Goal: Task Accomplishment & Management: Use online tool/utility

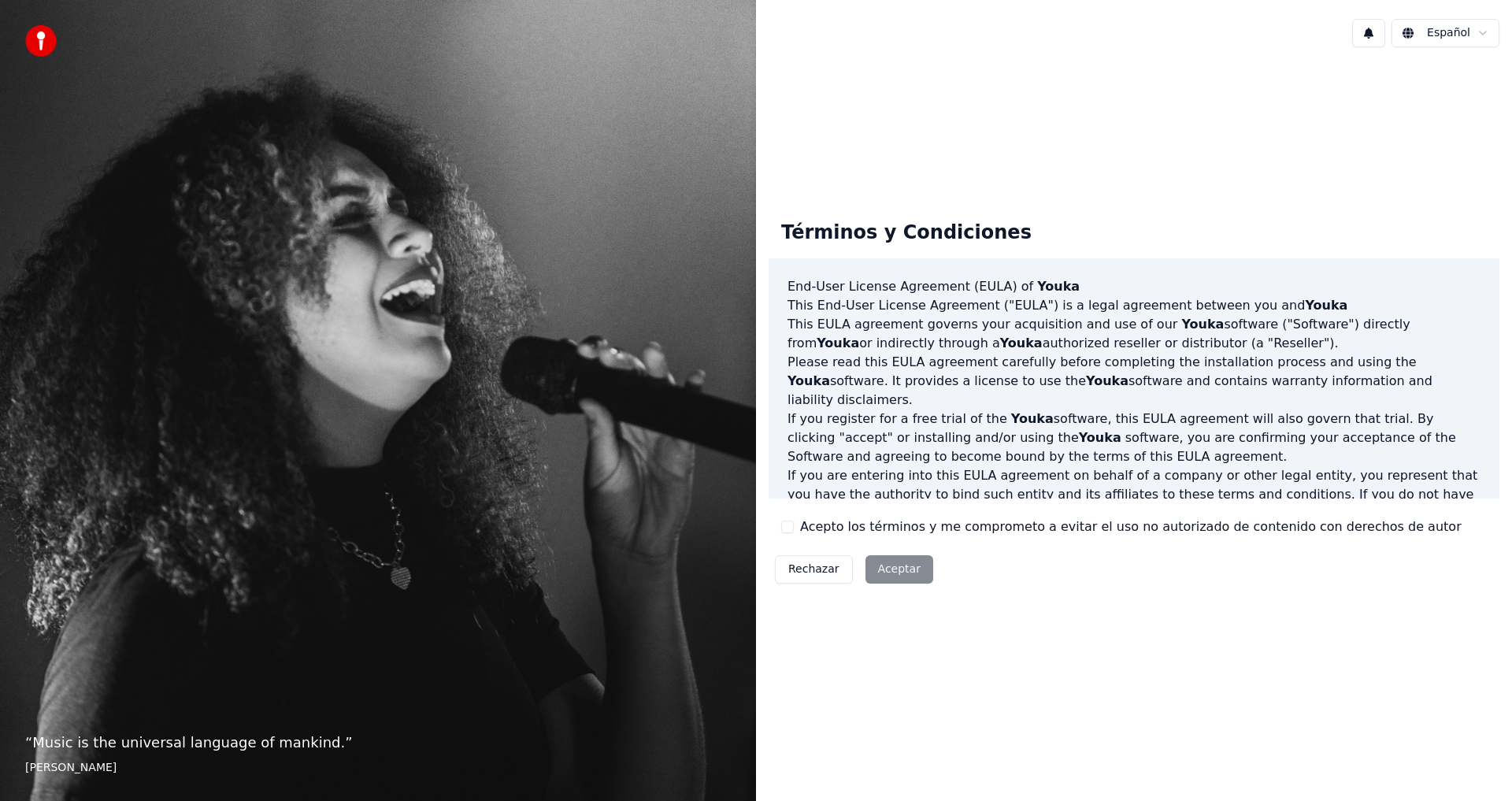
click at [791, 523] on button "Acepto los términos y me comprometo a evitar el uso no autorizado de contenido …" at bounding box center [787, 527] width 13 height 13
click at [901, 572] on button "Aceptar" at bounding box center [899, 569] width 68 height 28
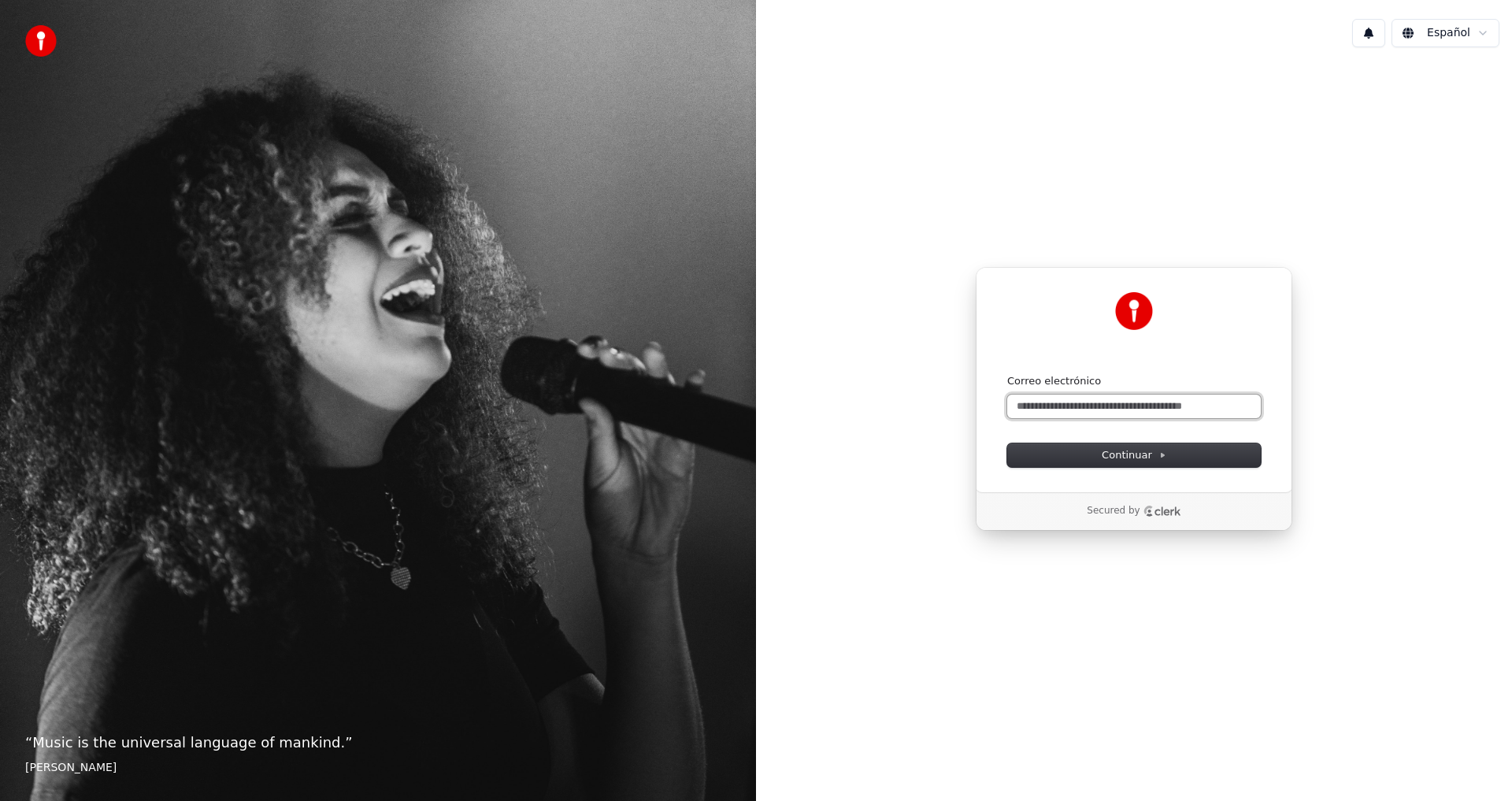
click at [1103, 408] on input "Correo electrónico" at bounding box center [1134, 406] width 254 height 24
click at [1136, 454] on span "Continuar" at bounding box center [1134, 455] width 64 height 15
type input "**********"
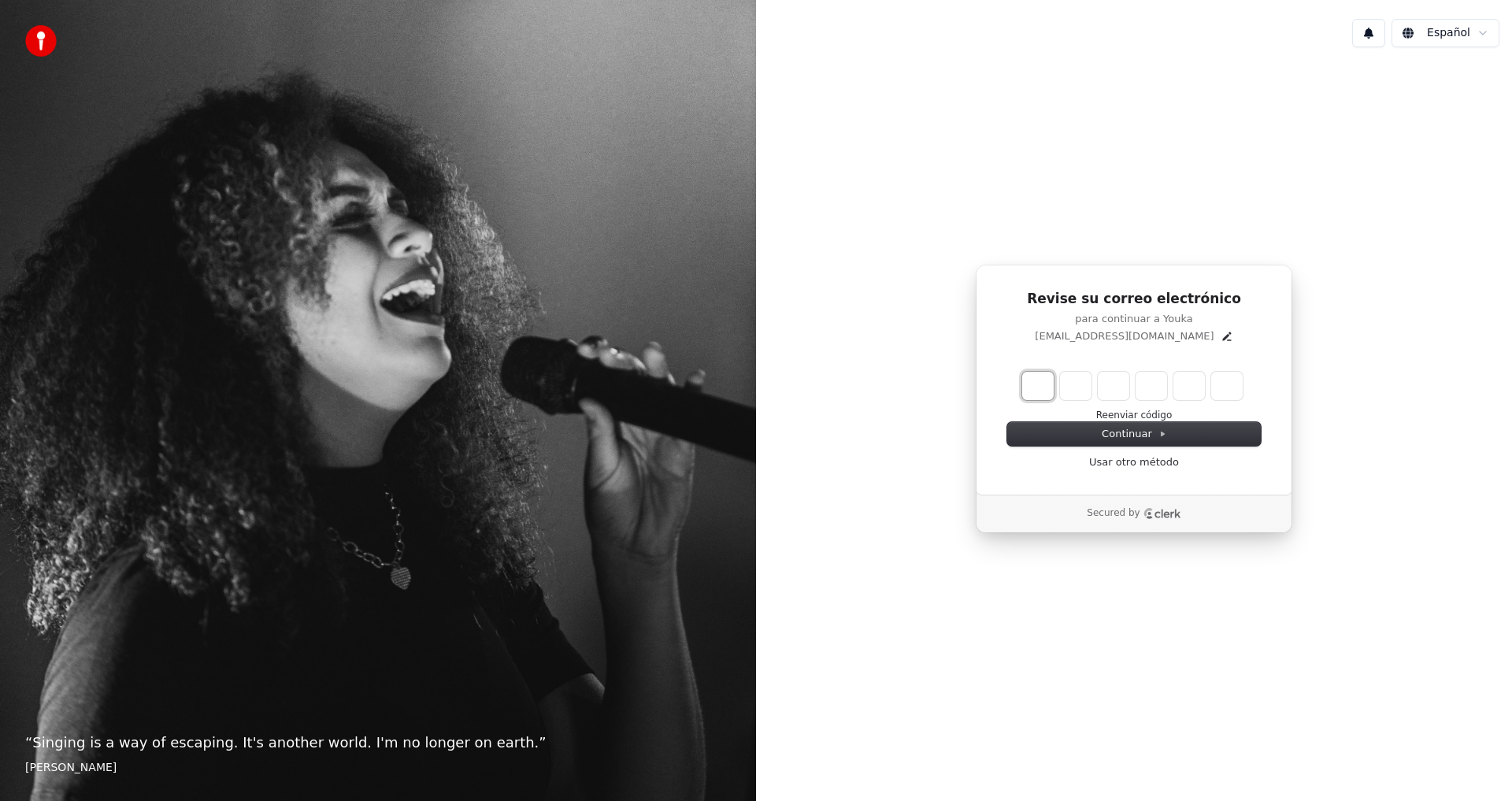
type input "*"
type input "**"
type input "*"
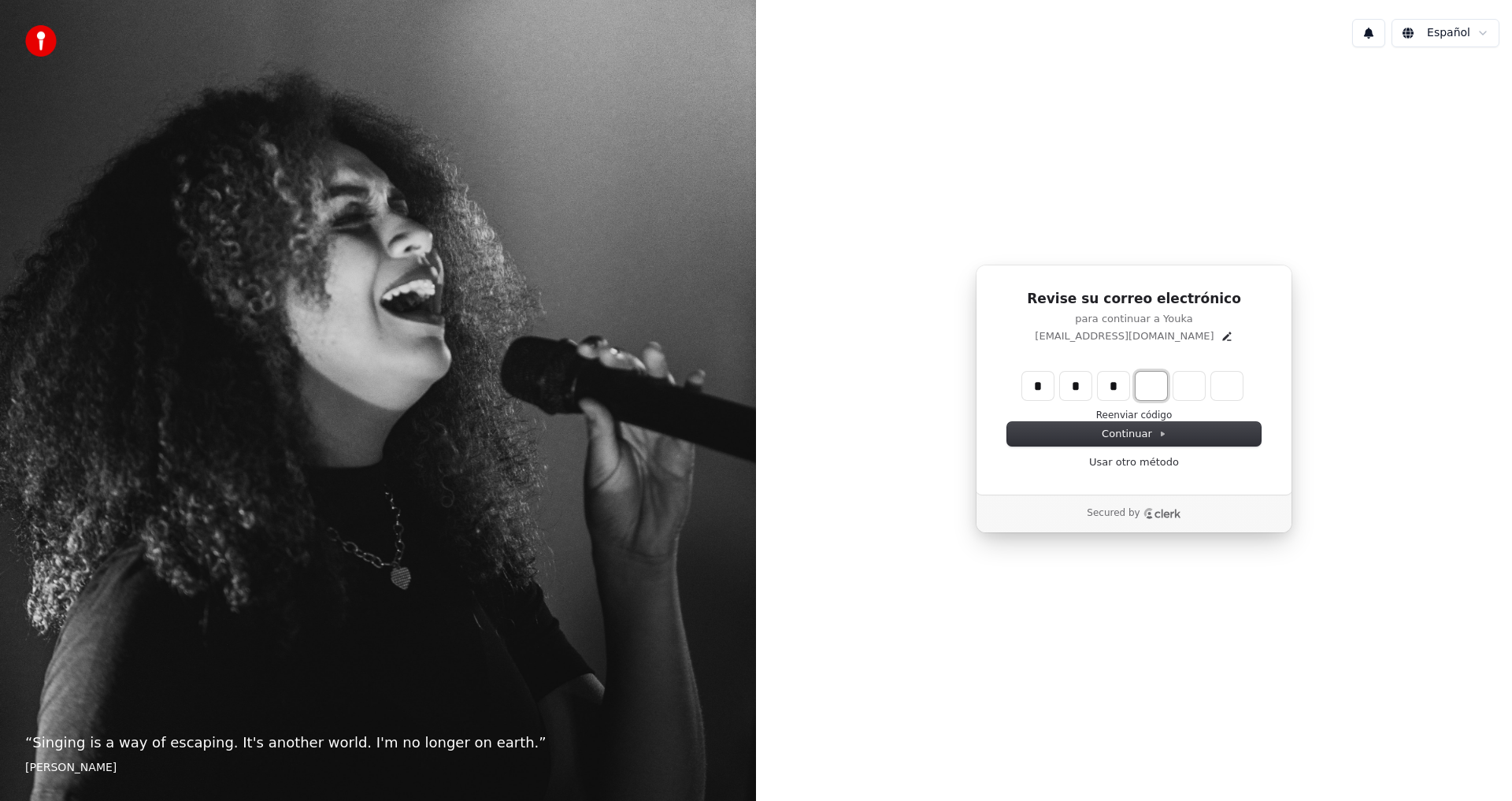
type input "***"
type input "*"
type input "****"
type input "*"
type input "******"
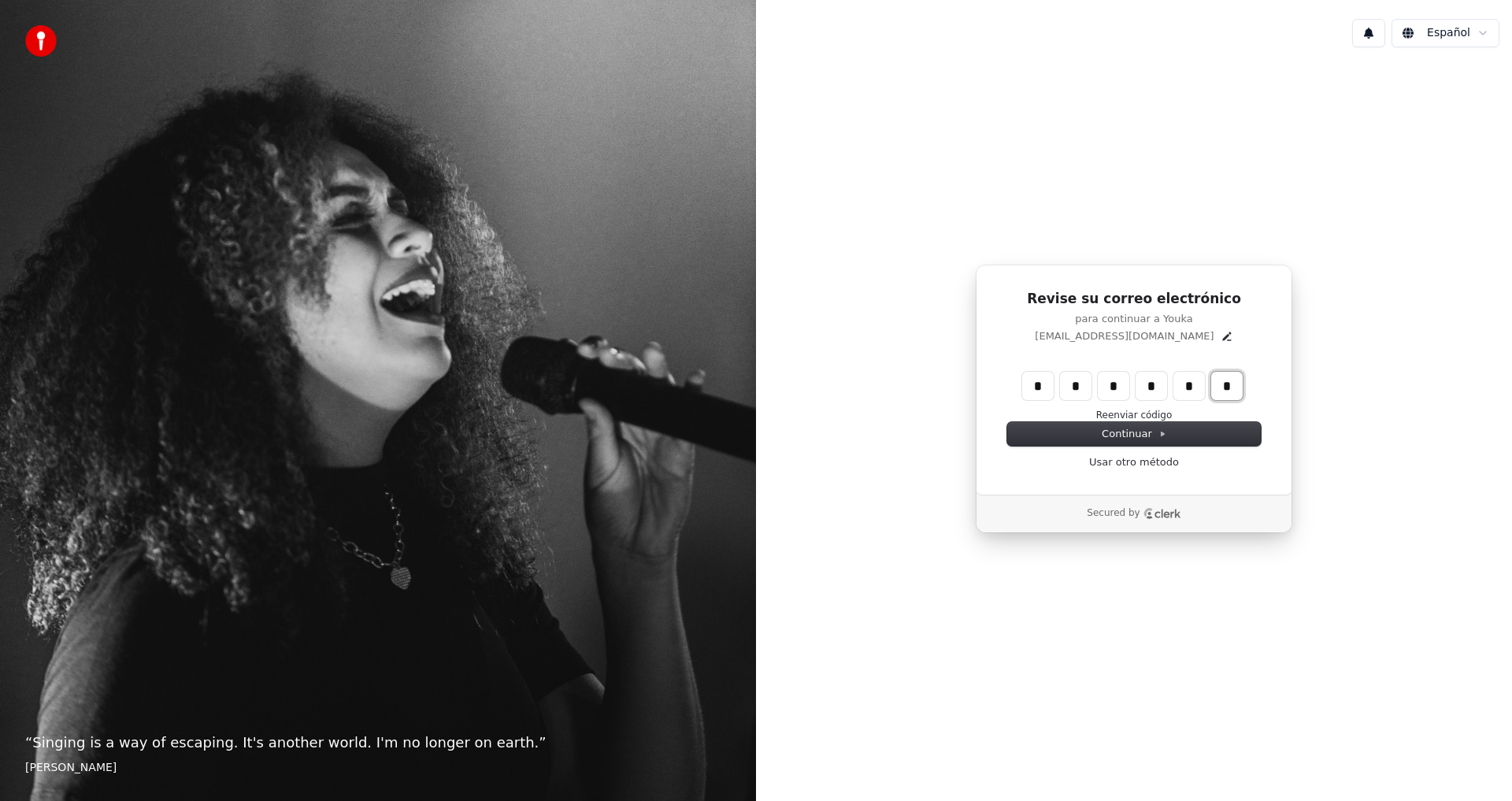
type input "*"
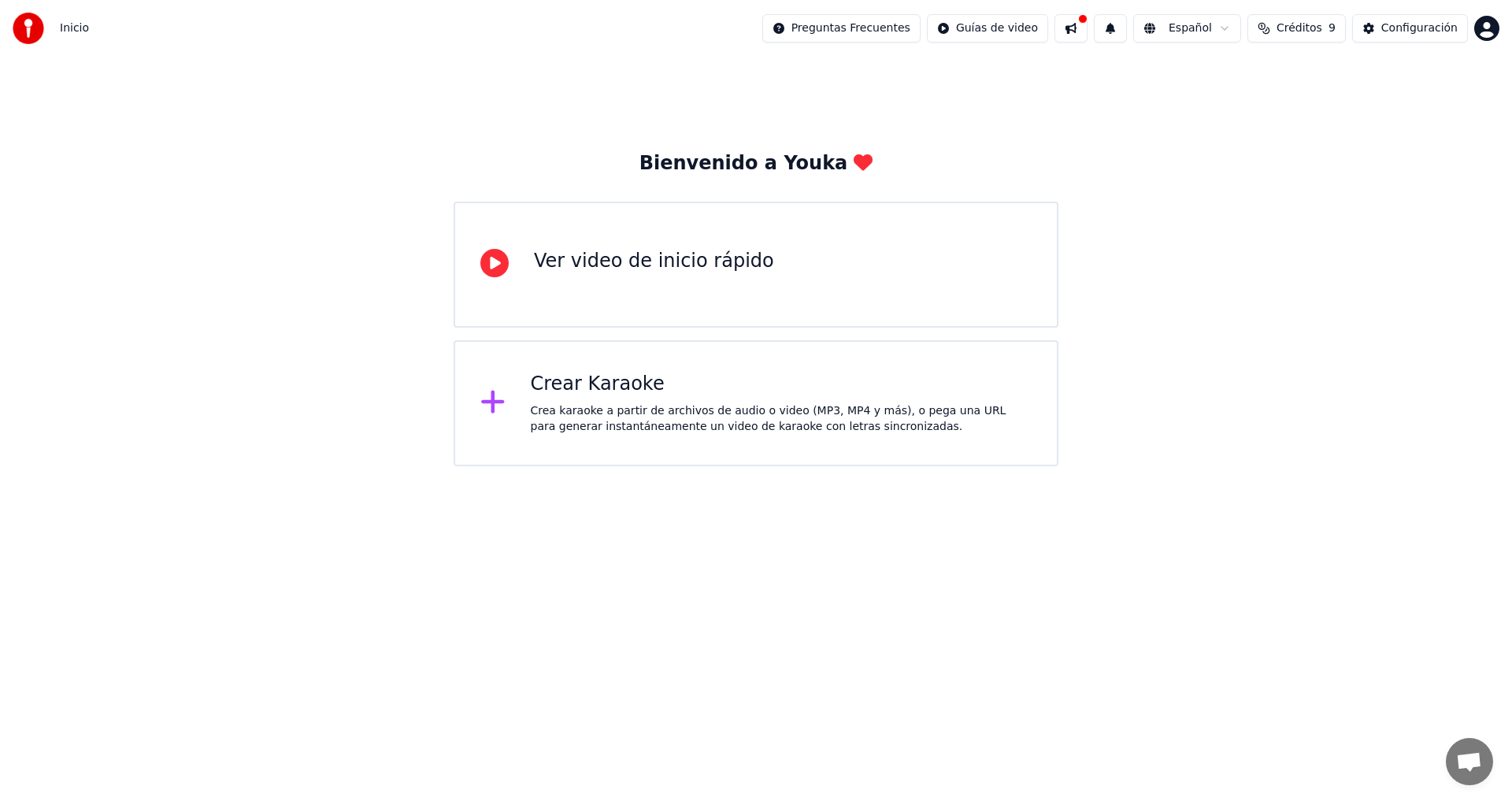
click at [493, 264] on icon at bounding box center [494, 262] width 28 height 28
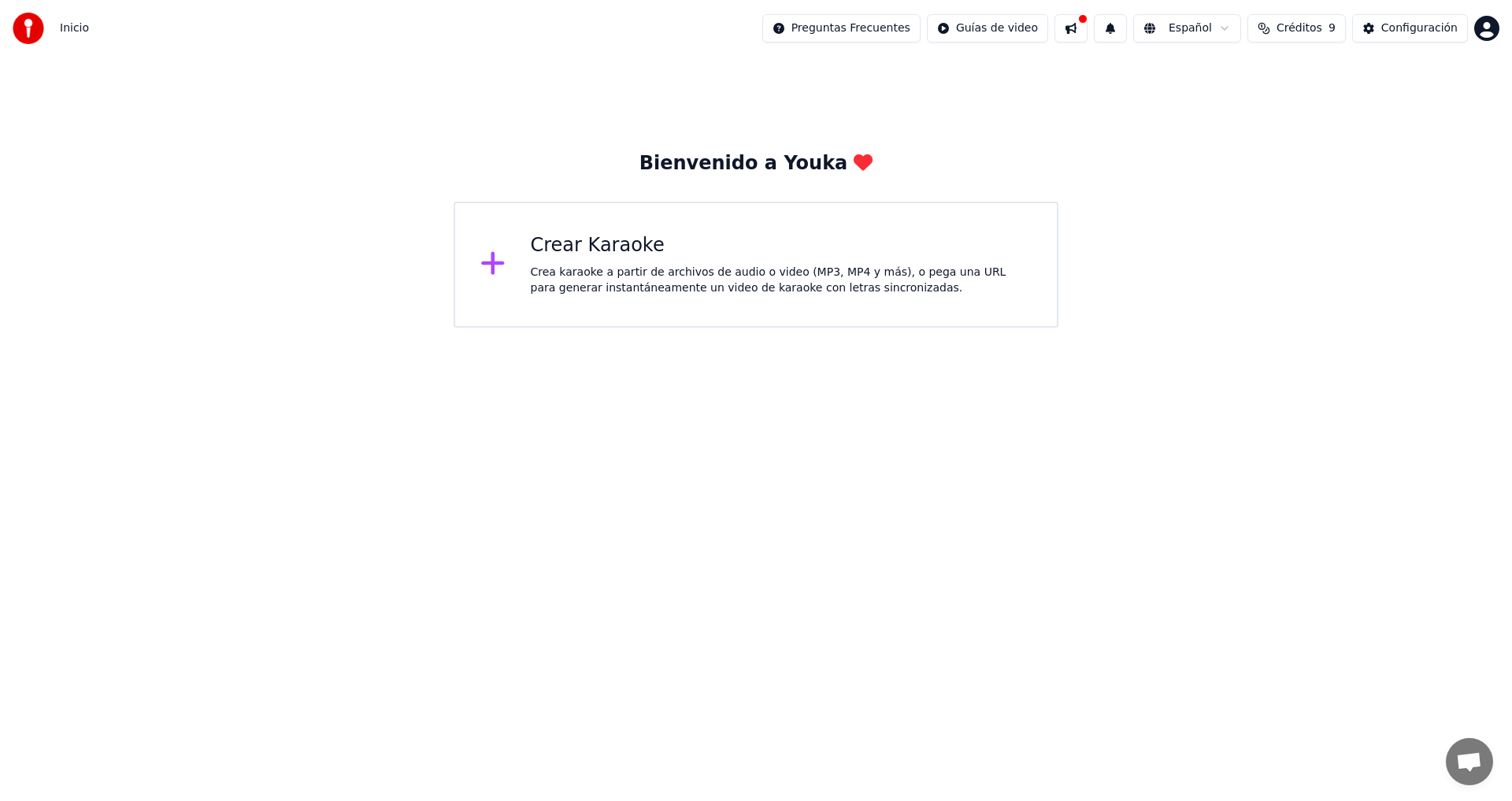
click at [575, 249] on div "Crear Karaoke" at bounding box center [781, 246] width 502 height 25
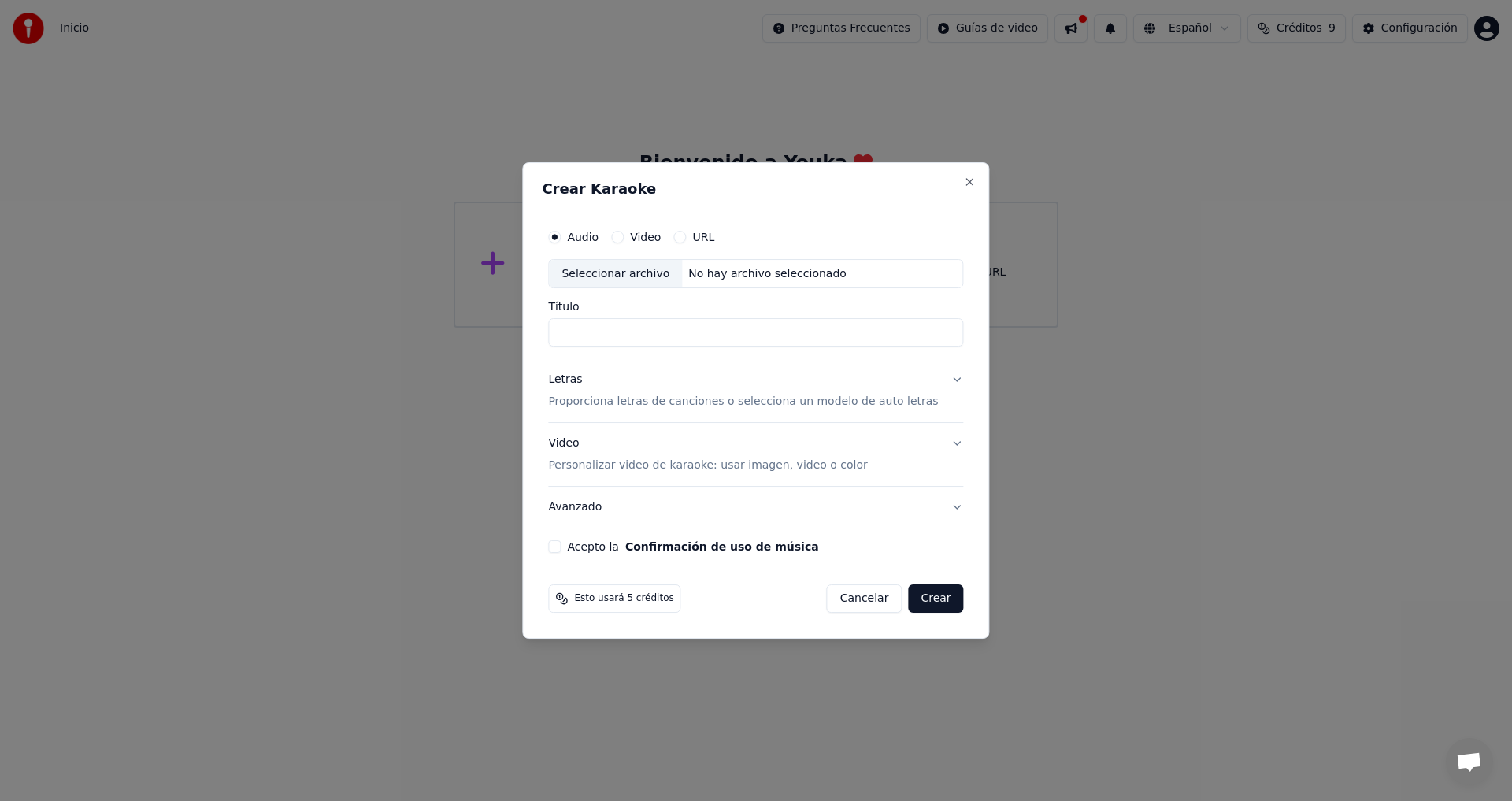
click at [619, 272] on div "Seleccionar archivo" at bounding box center [615, 273] width 133 height 28
type input "**********"
click at [624, 236] on button "Video" at bounding box center [618, 237] width 13 height 13
click at [721, 278] on div "No hay archivo seleccionado" at bounding box center [767, 273] width 171 height 15
click at [826, 182] on h2 "Crear Karaoke" at bounding box center [755, 190] width 427 height 15
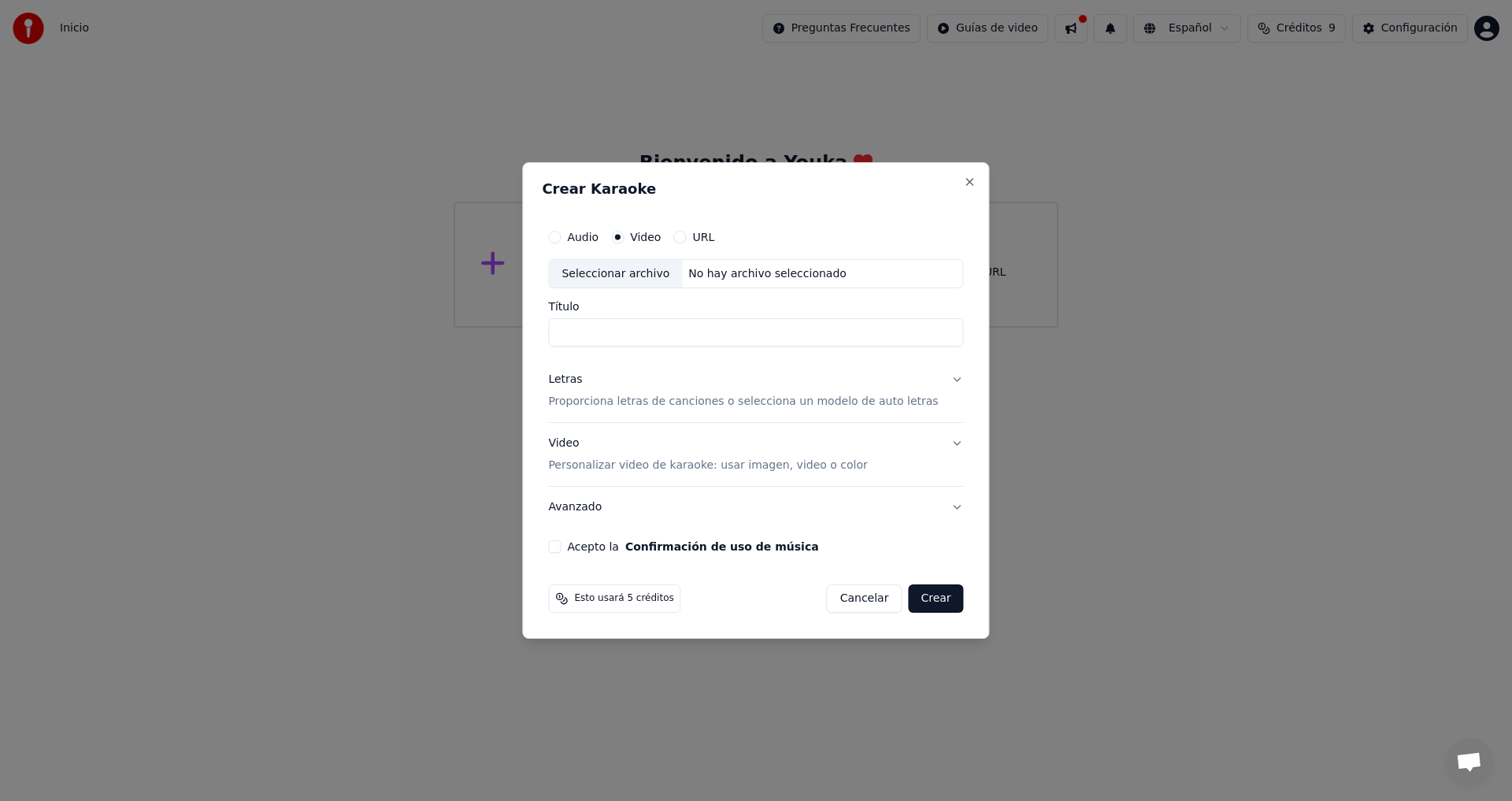
click at [771, 272] on div "No hay archivo seleccionado" at bounding box center [767, 273] width 171 height 15
type input "**********"
click at [779, 405] on p "Proporciona letras de canciones o selecciona un modelo de auto letras" at bounding box center [743, 402] width 390 height 15
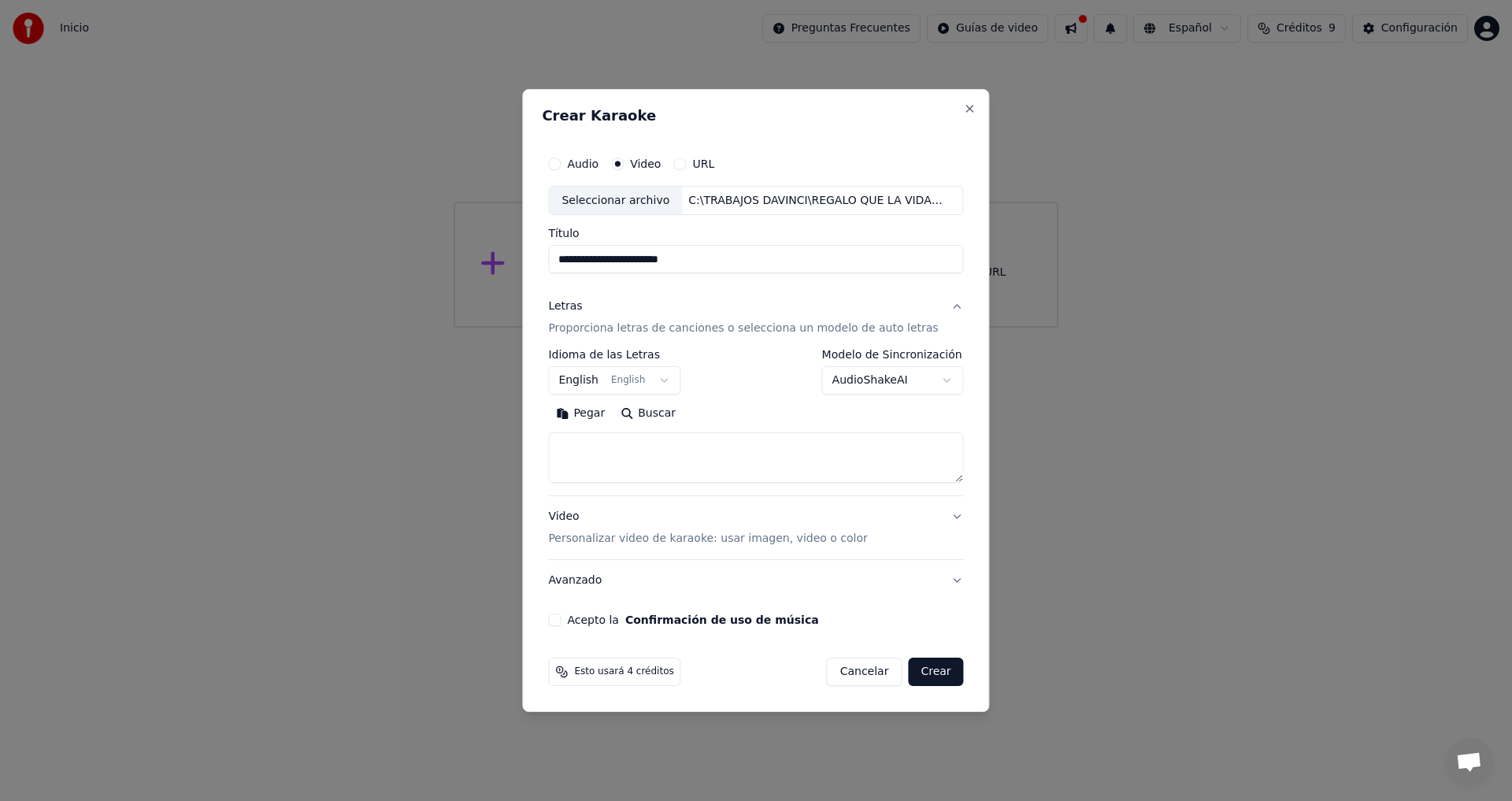
click at [668, 379] on button "English English" at bounding box center [614, 381] width 132 height 28
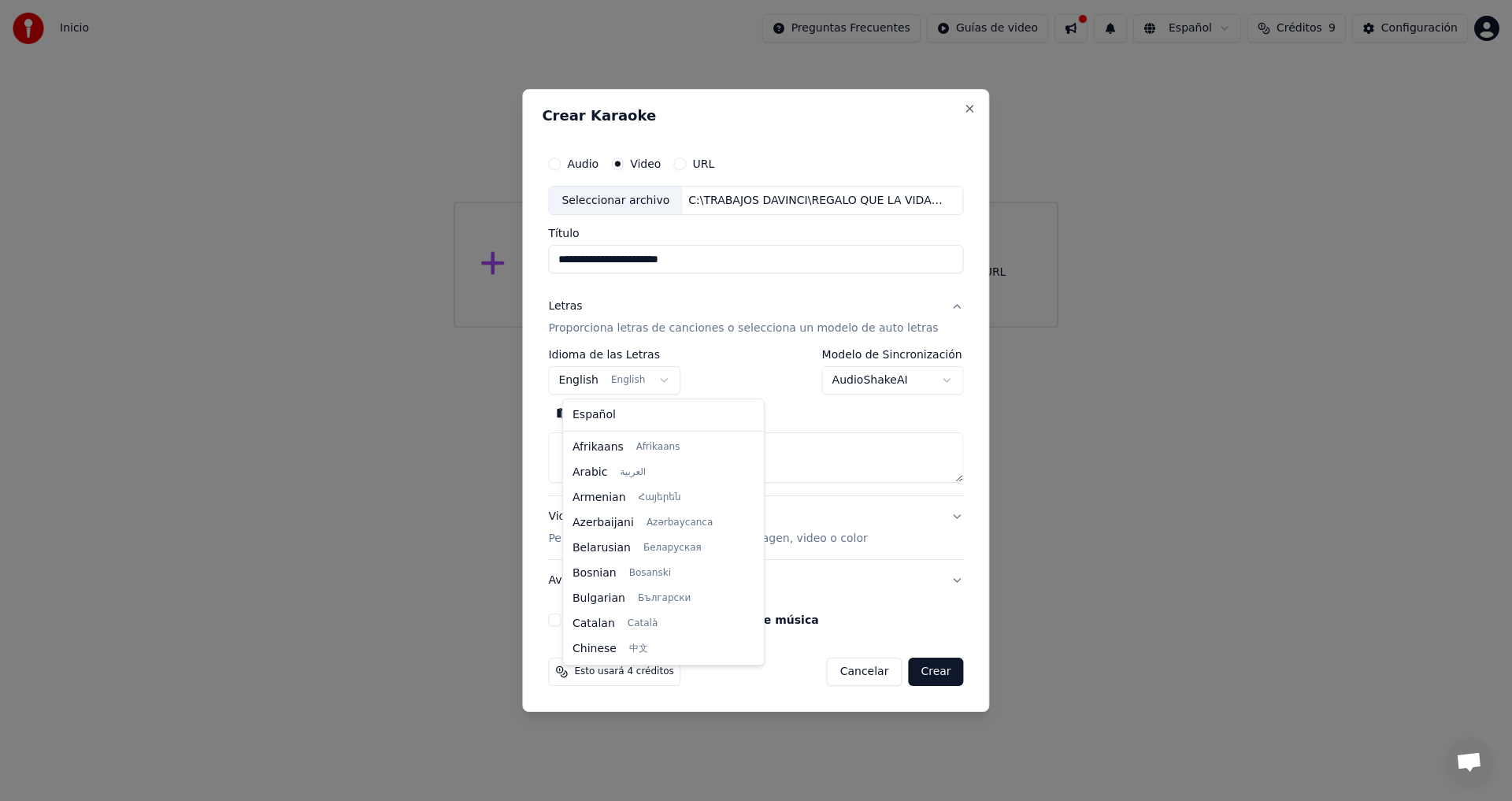
scroll to position [126, 0]
select select "**"
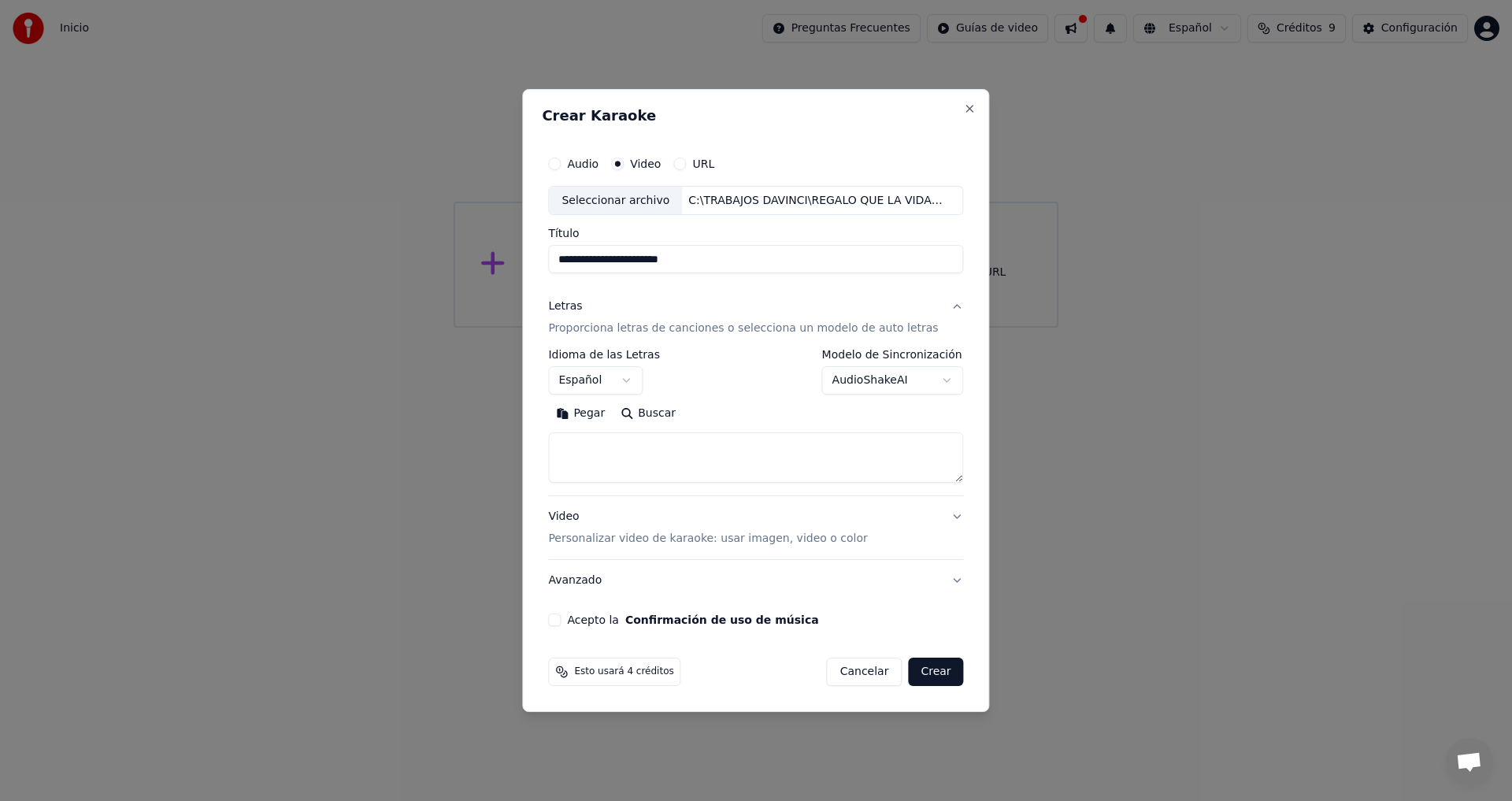
click at [937, 379] on button "AudioShakeAI" at bounding box center [893, 381] width 141 height 28
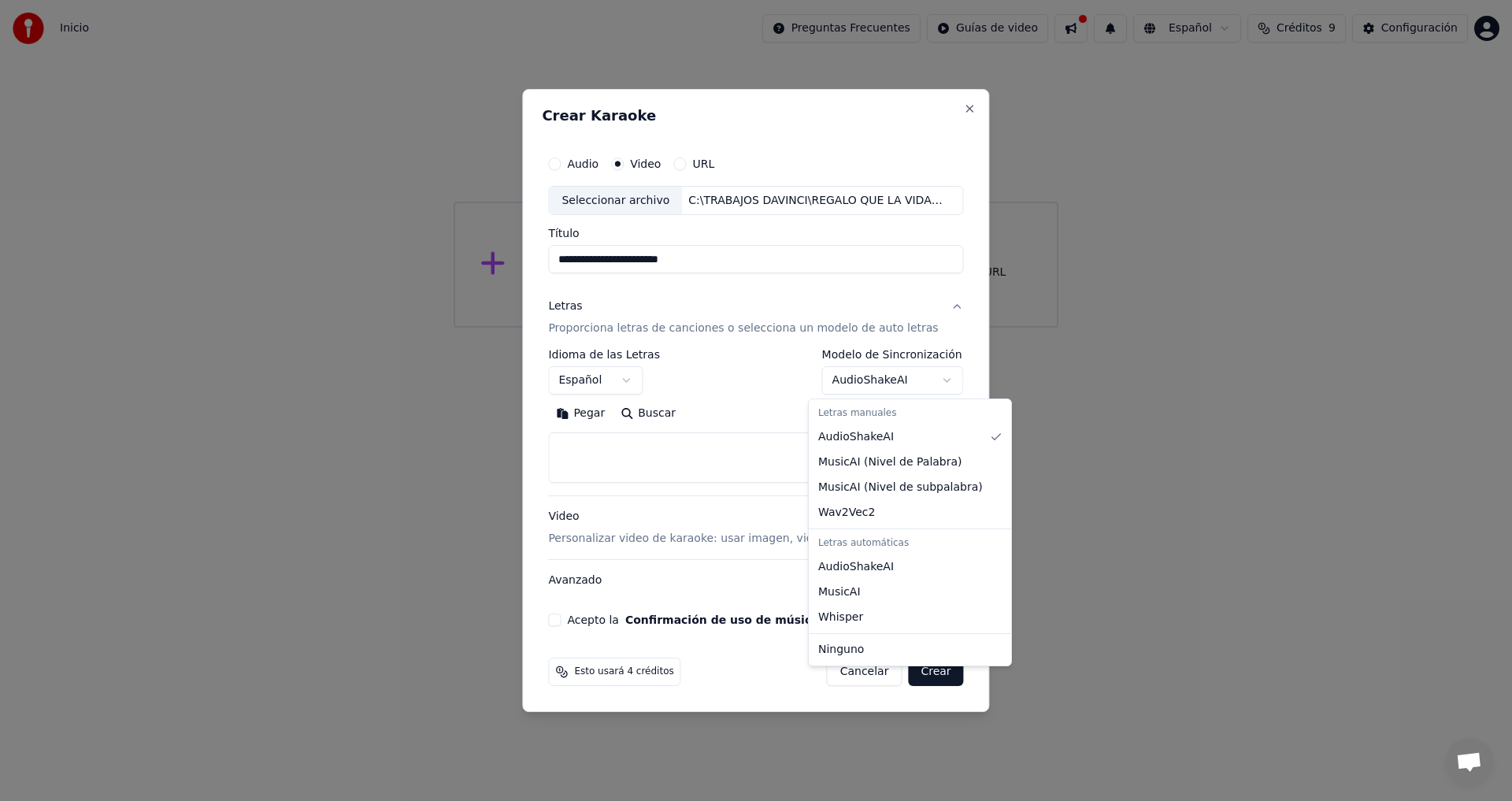
click at [937, 327] on body "**********" at bounding box center [756, 163] width 1512 height 327
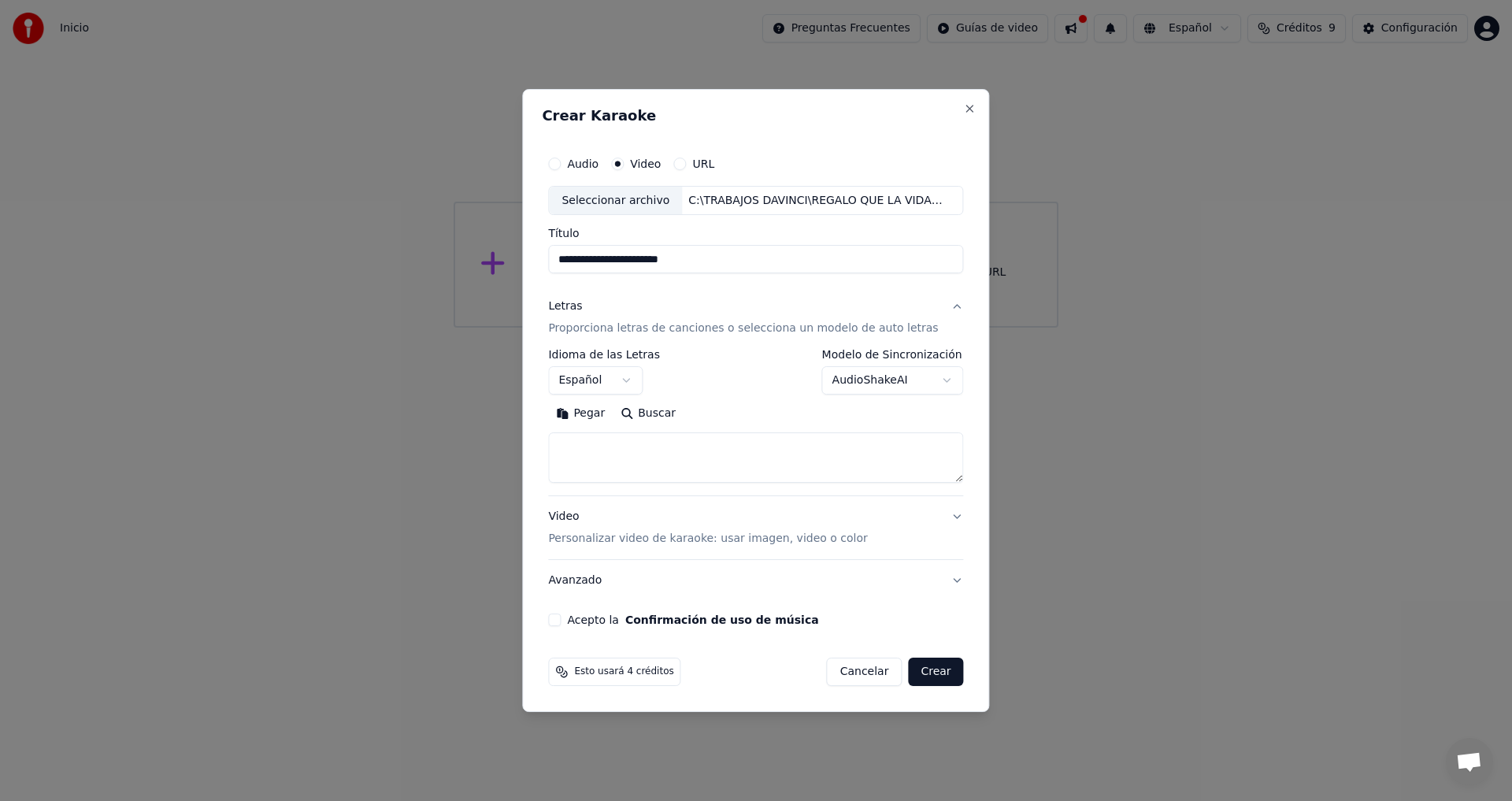
click at [636, 457] on textarea at bounding box center [756, 458] width 415 height 51
click at [588, 411] on button "Pegar" at bounding box center [580, 415] width 64 height 25
drag, startPoint x: 607, startPoint y: 449, endPoint x: 543, endPoint y: 450, distance: 64.0
click at [543, 450] on div "**********" at bounding box center [756, 401] width 467 height 624
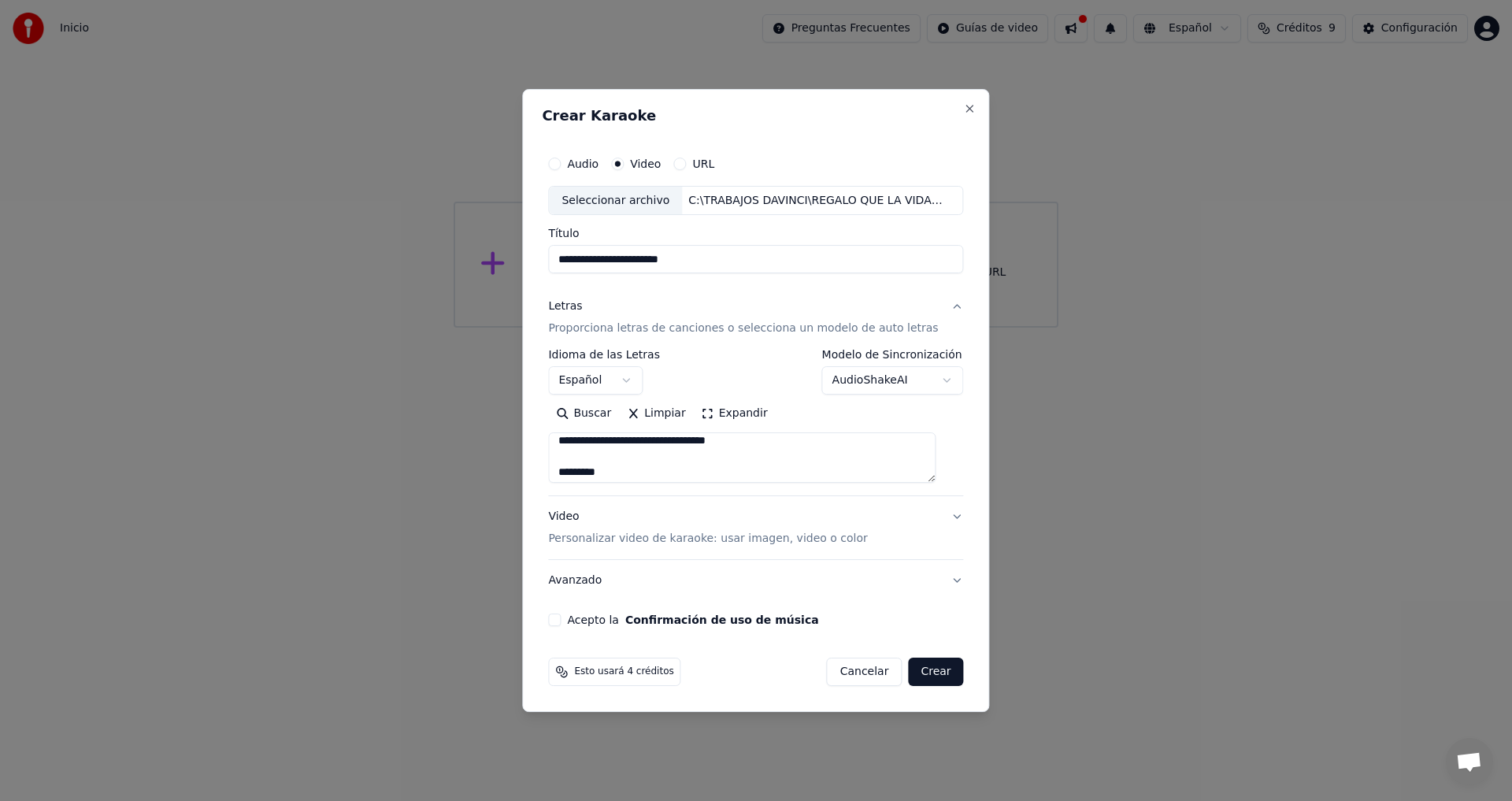
scroll to position [558, 0]
drag, startPoint x: 618, startPoint y: 444, endPoint x: 557, endPoint y: 439, distance: 61.2
click at [557, 439] on div "**********" at bounding box center [755, 387] width 427 height 492
click at [842, 451] on textarea at bounding box center [741, 458] width 387 height 51
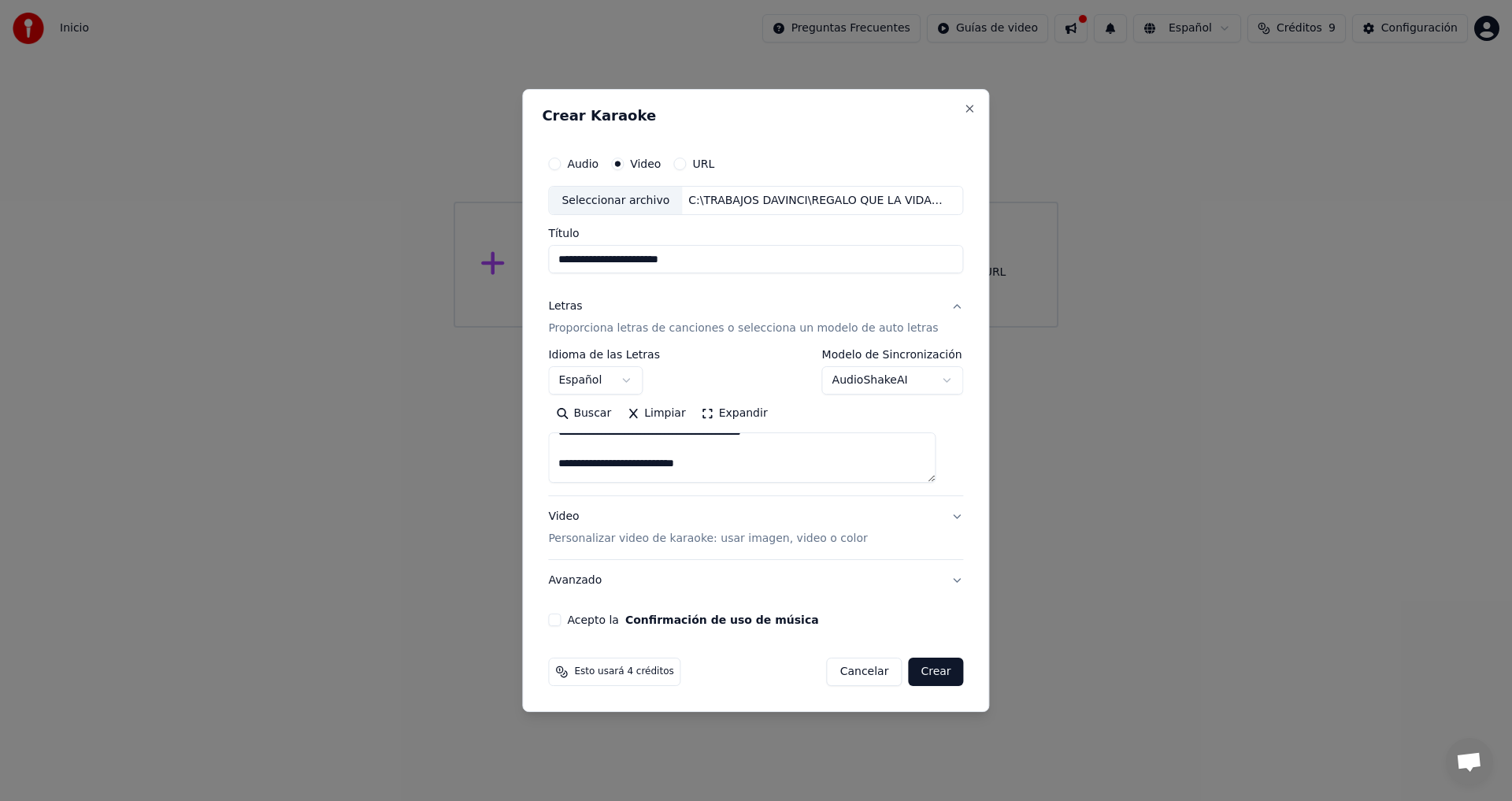
scroll to position [0, 0]
drag, startPoint x: 571, startPoint y: 444, endPoint x: 610, endPoint y: 443, distance: 39.0
click at [610, 443] on textarea at bounding box center [741, 458] width 387 height 51
click at [912, 457] on textarea at bounding box center [741, 458] width 387 height 51
drag, startPoint x: 620, startPoint y: 447, endPoint x: 630, endPoint y: 455, distance: 12.8
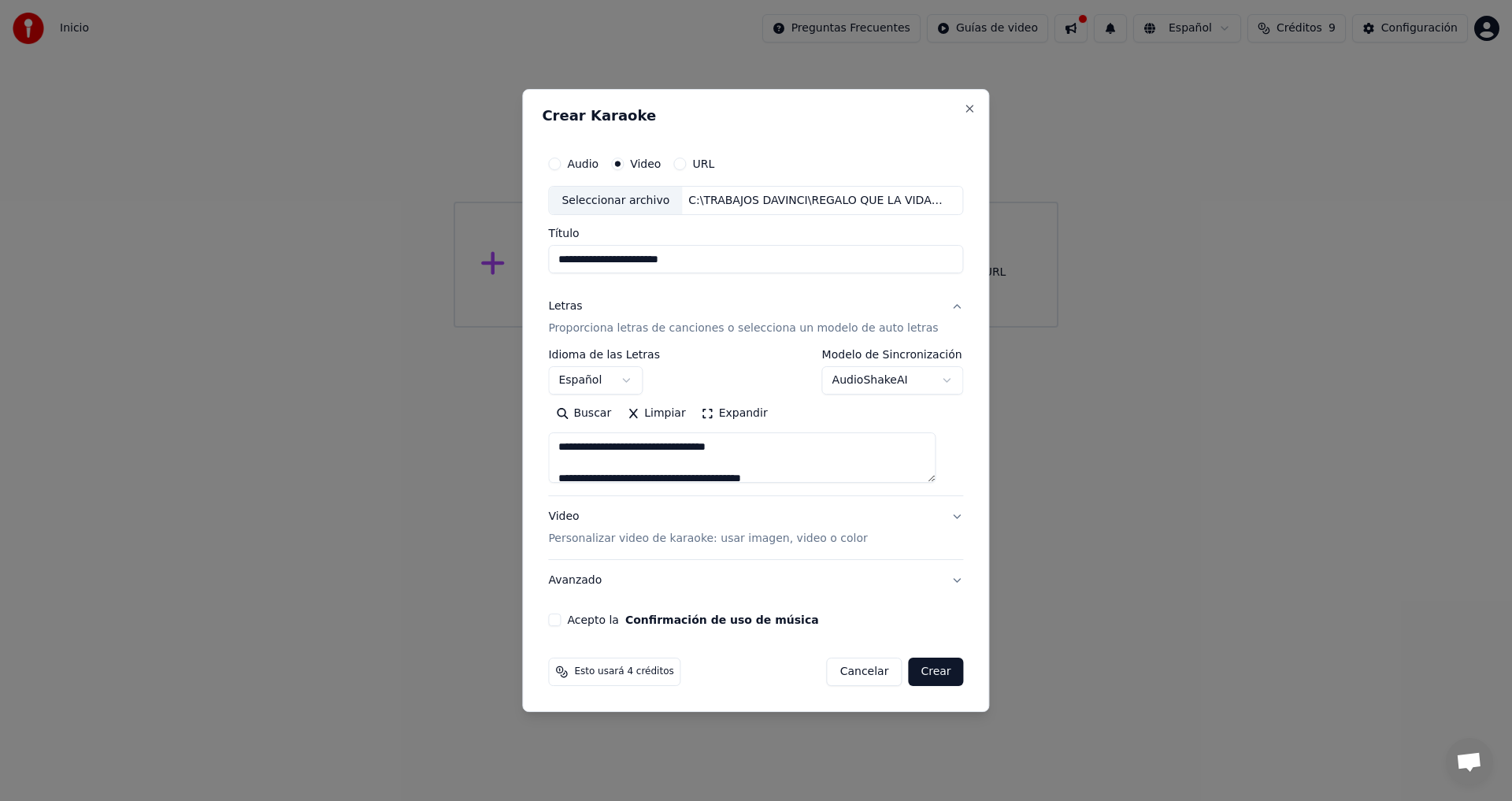
click at [630, 455] on textarea at bounding box center [741, 458] width 387 height 51
click at [896, 458] on textarea at bounding box center [741, 458] width 387 height 51
click at [600, 448] on textarea at bounding box center [741, 458] width 387 height 51
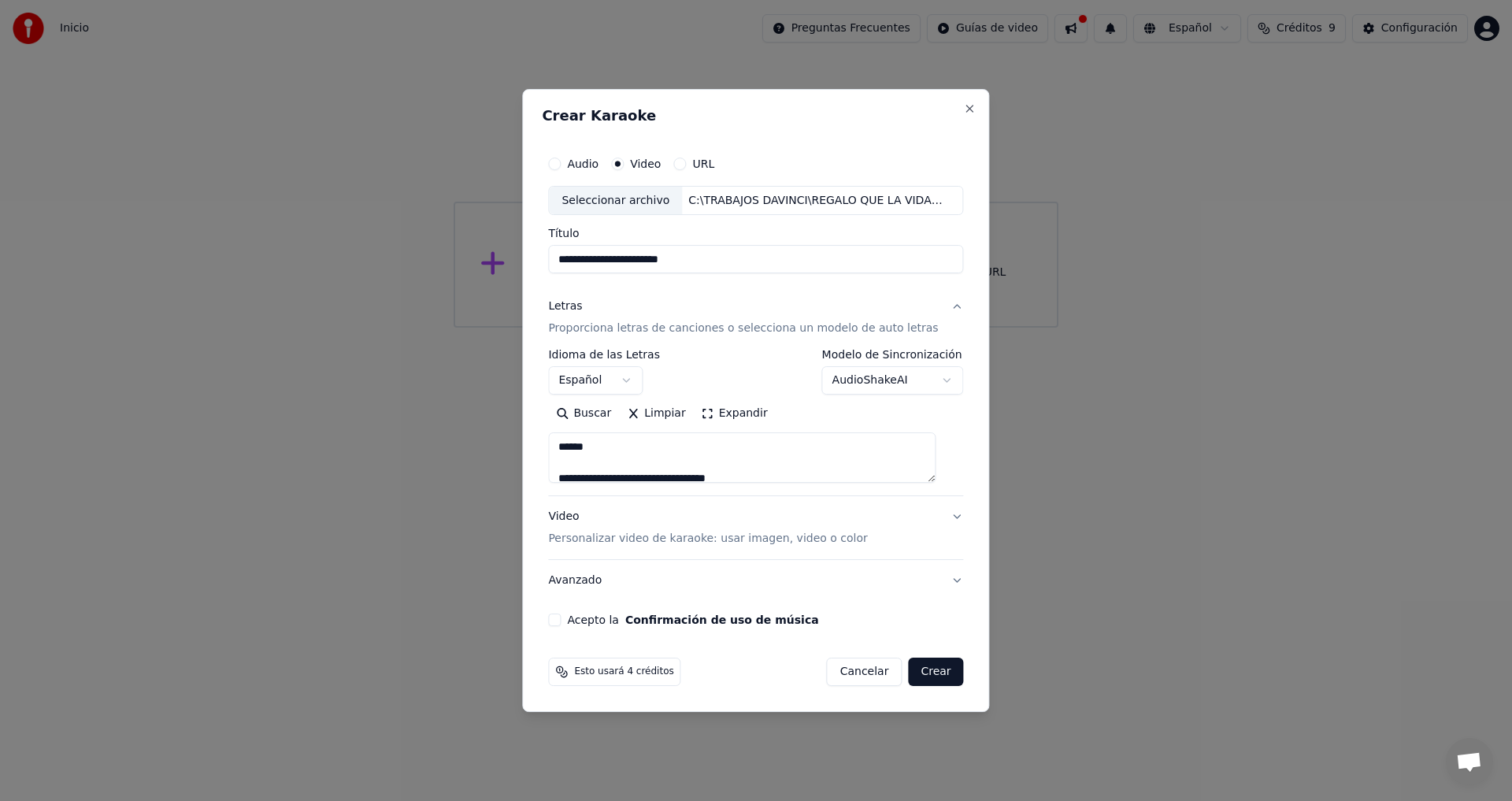
click at [581, 449] on textarea at bounding box center [741, 458] width 387 height 51
click at [576, 448] on textarea at bounding box center [741, 458] width 387 height 51
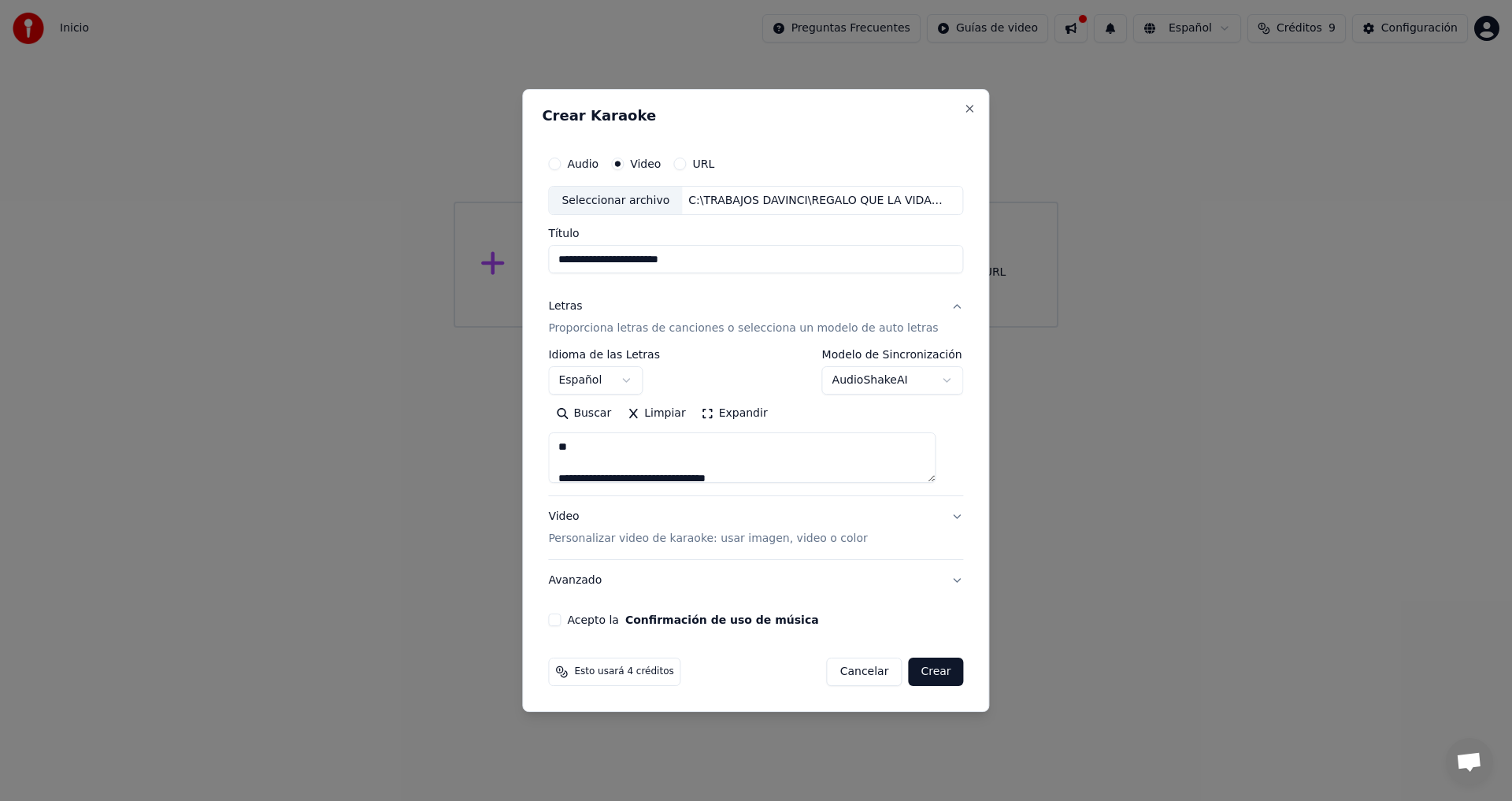
click at [576, 448] on textarea at bounding box center [741, 458] width 387 height 51
click at [572, 447] on textarea at bounding box center [741, 458] width 387 height 51
click at [585, 454] on textarea at bounding box center [741, 458] width 387 height 51
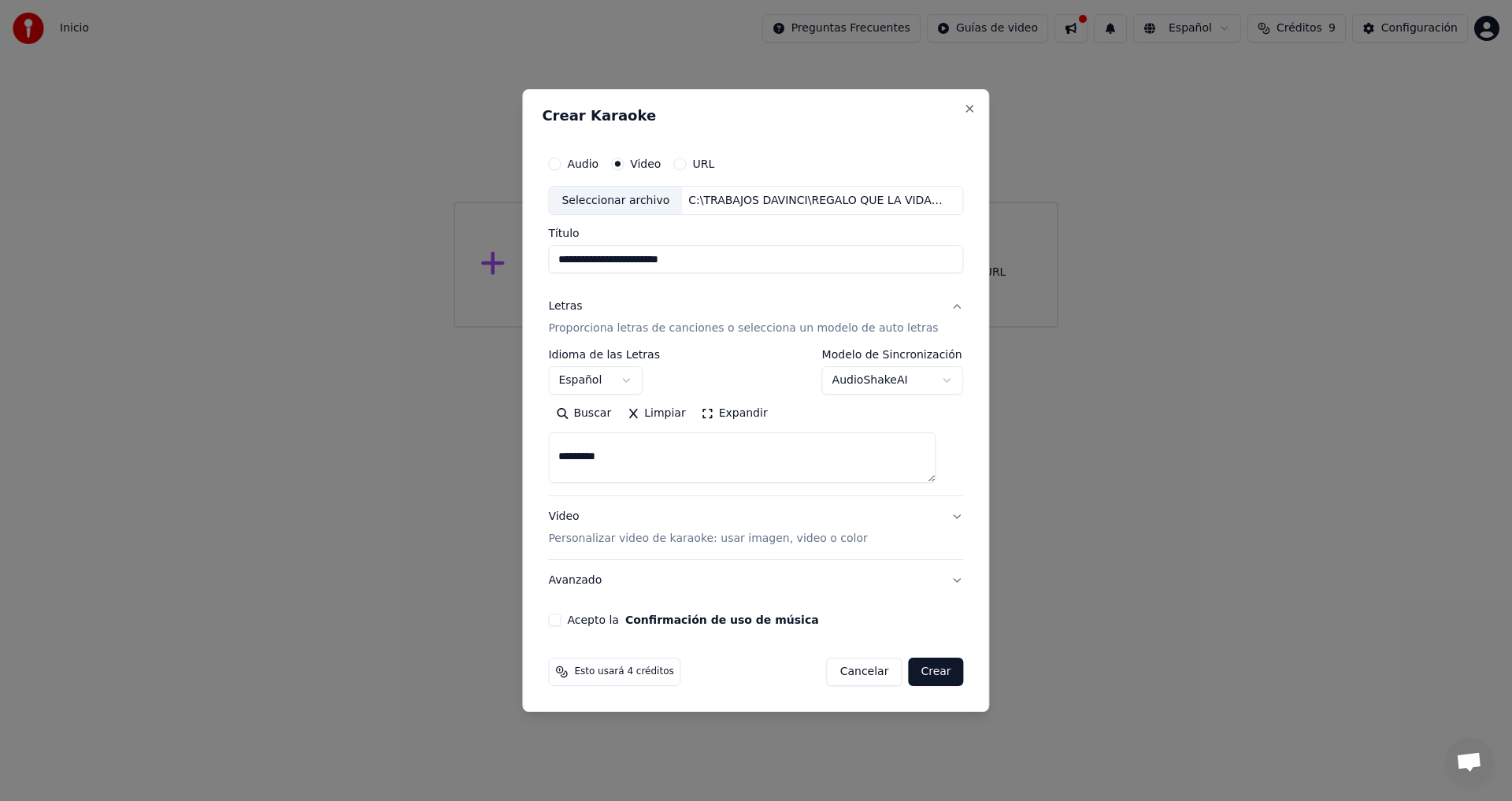
click at [585, 454] on textarea at bounding box center [741, 458] width 387 height 51
click at [579, 457] on textarea at bounding box center [741, 458] width 387 height 51
click at [576, 455] on textarea at bounding box center [741, 458] width 387 height 51
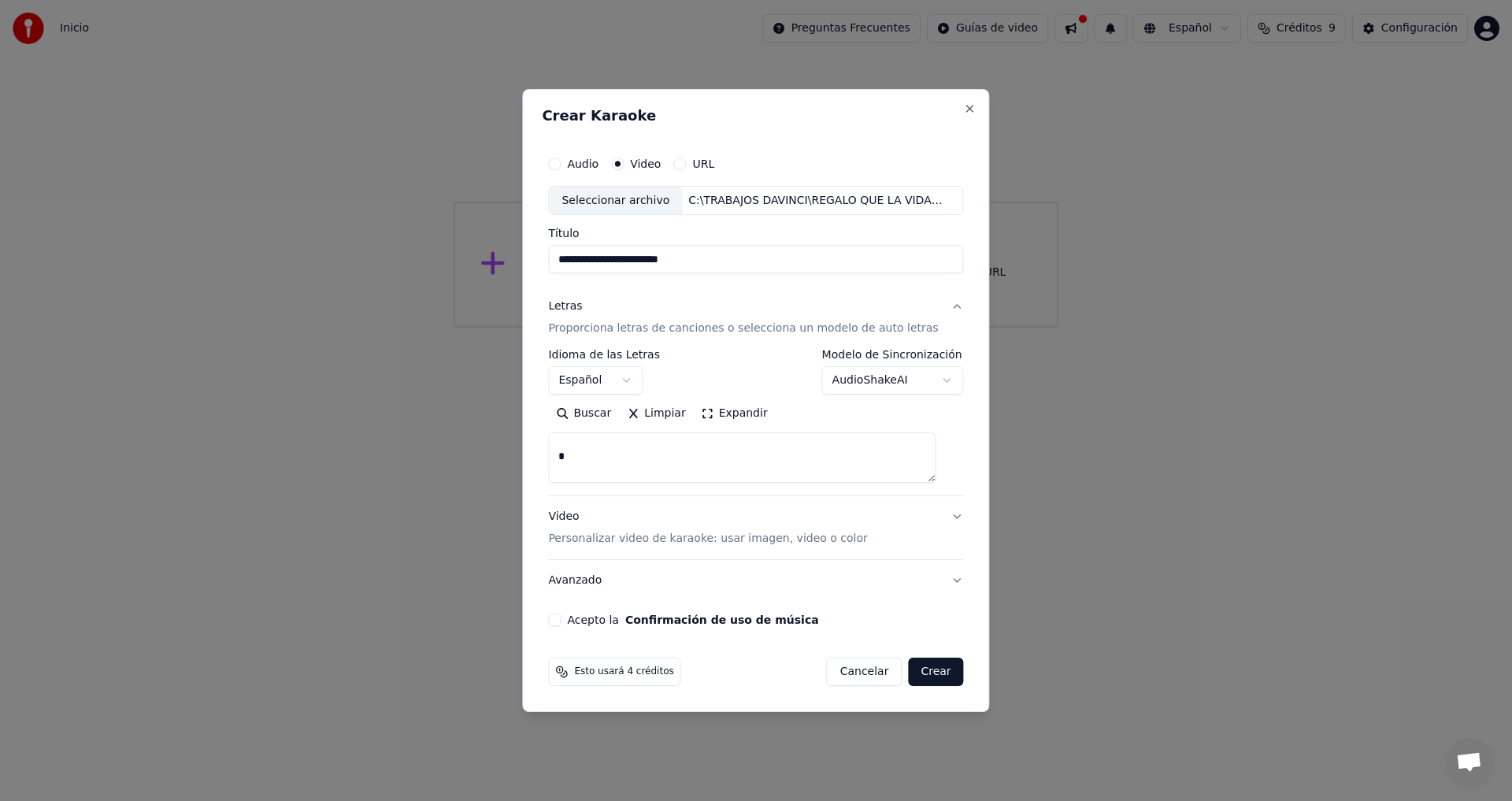
click at [576, 455] on textarea at bounding box center [741, 458] width 387 height 51
click at [610, 457] on textarea at bounding box center [741, 458] width 387 height 51
click at [610, 456] on textarea at bounding box center [741, 458] width 387 height 51
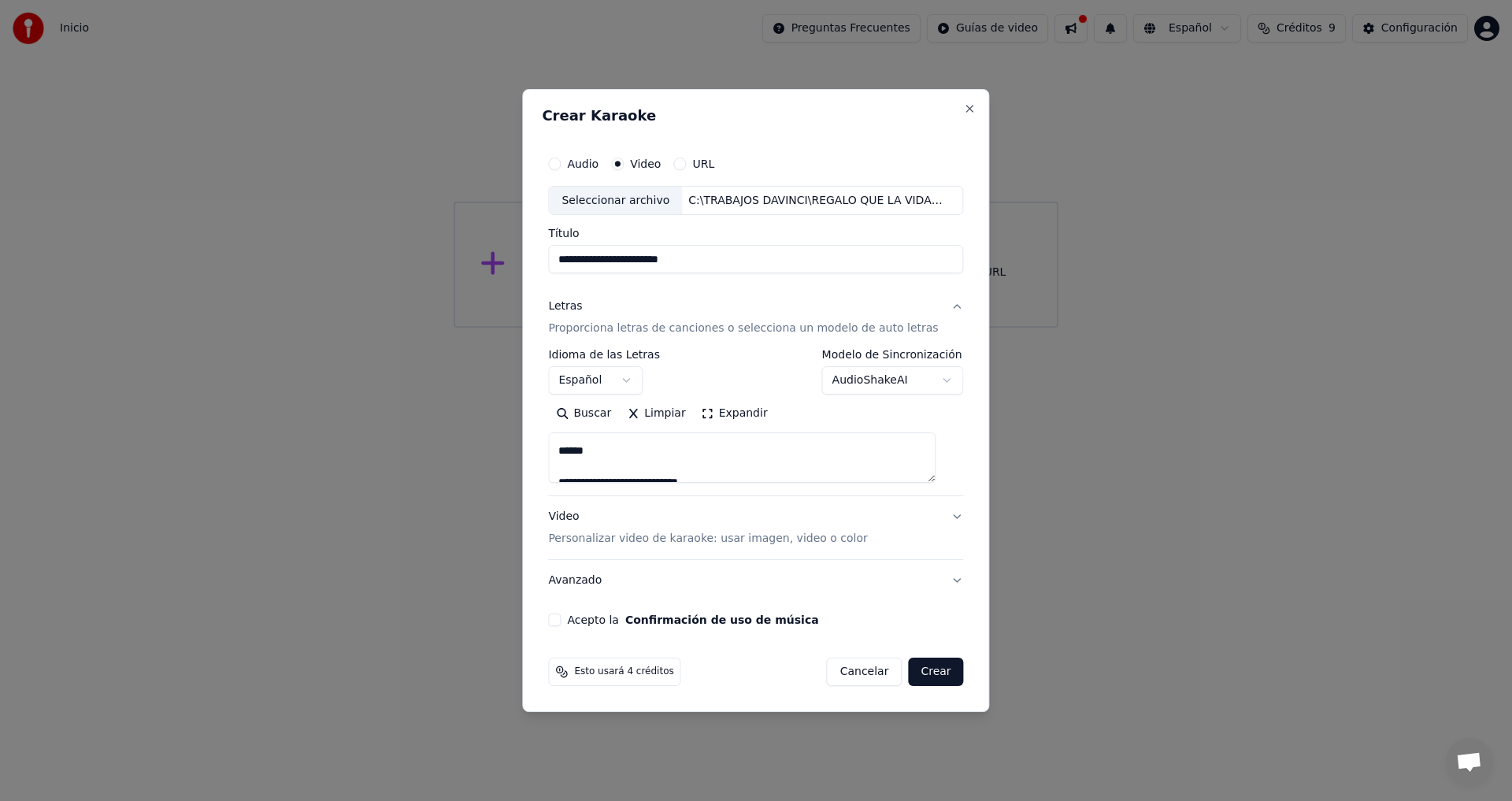
scroll to position [809, 0]
click at [600, 441] on textarea at bounding box center [741, 458] width 387 height 51
type textarea "**********"
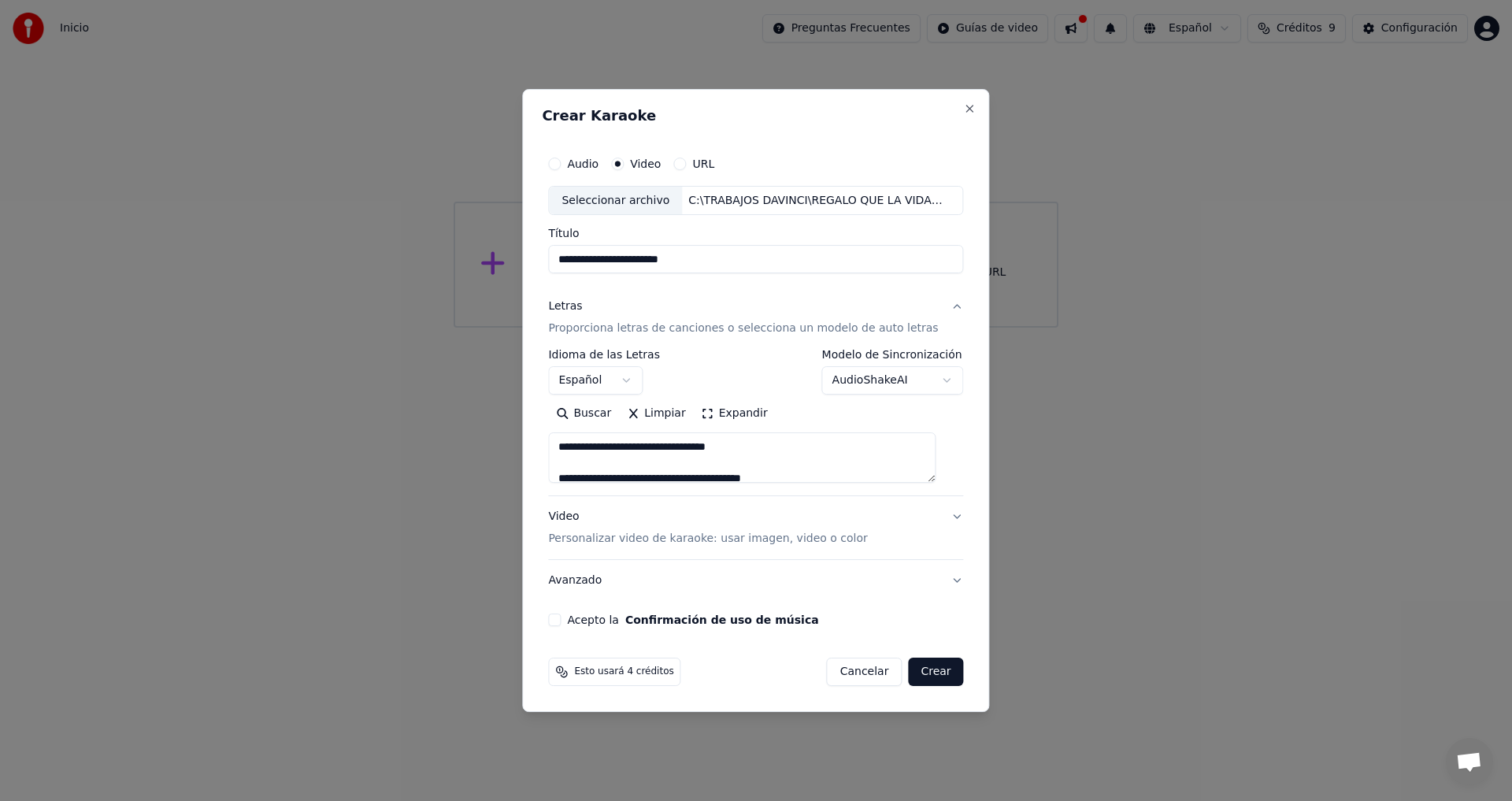
click at [943, 516] on button "Video Personalizar video de karaoke: usar imagen, video o color" at bounding box center [756, 528] width 415 height 63
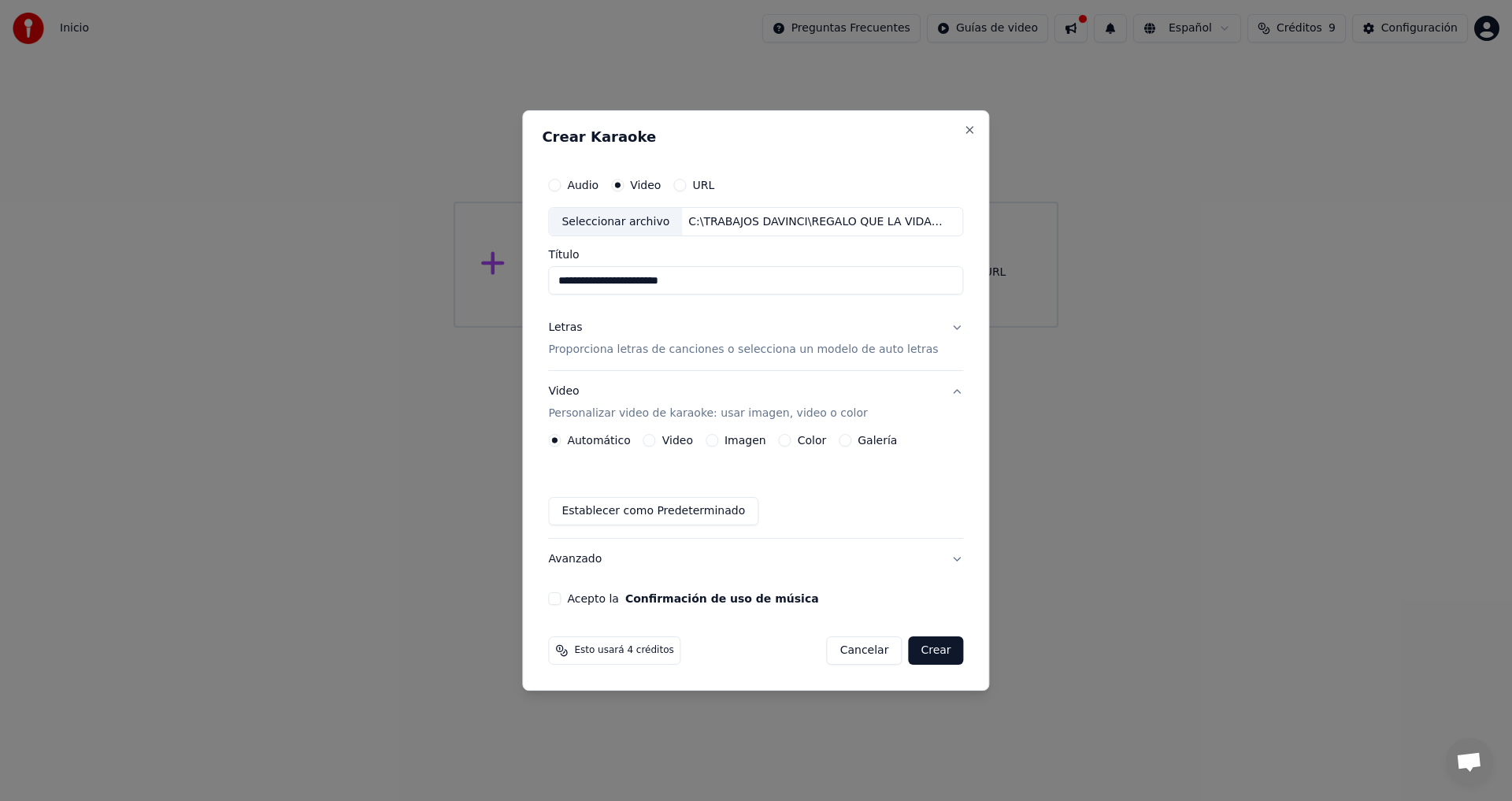
click at [561, 596] on button "Acepto la Confirmación de uso de música" at bounding box center [554, 599] width 13 height 13
click at [929, 654] on button "Crear" at bounding box center [935, 650] width 55 height 28
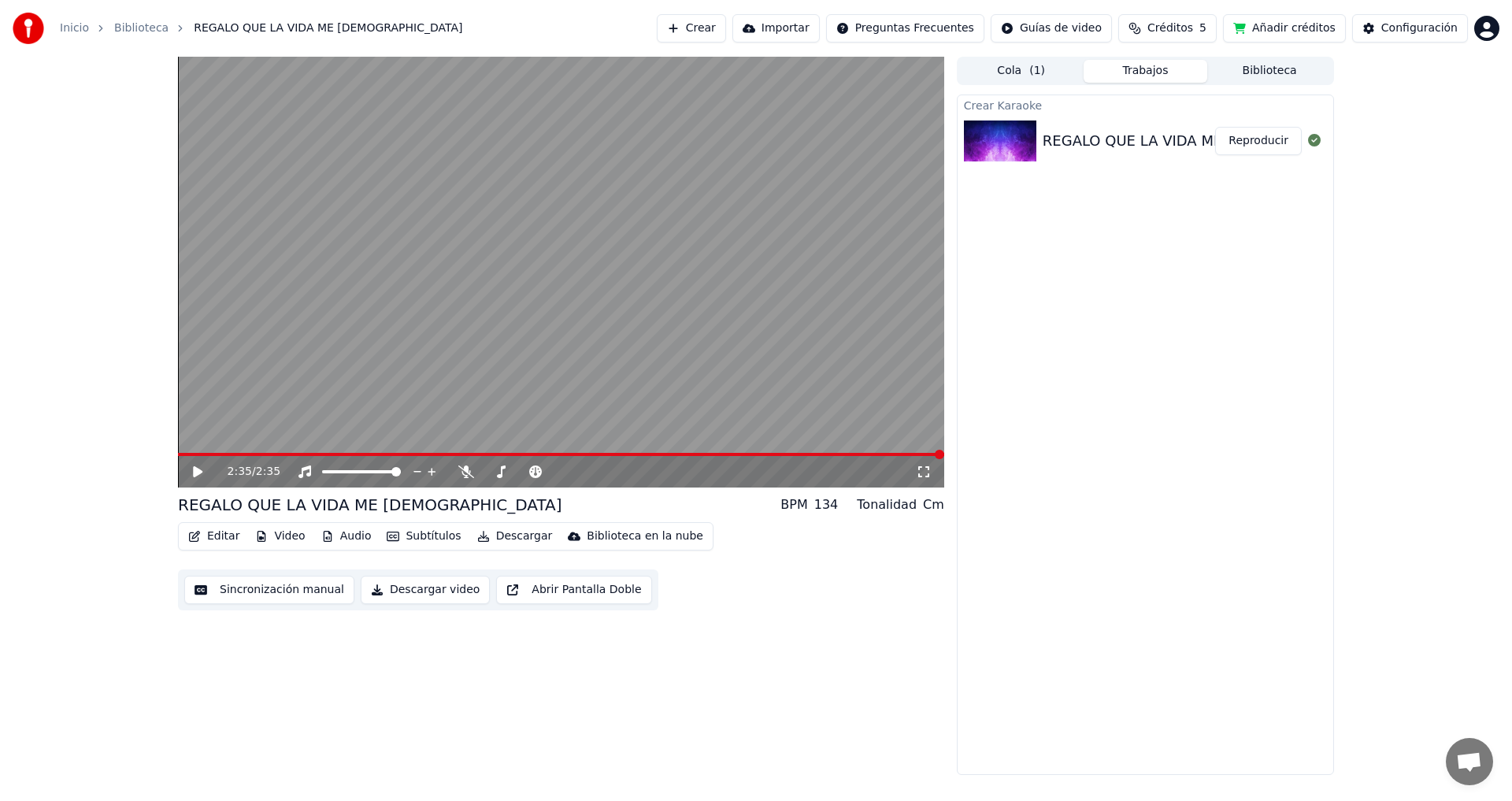
click at [416, 595] on button "Descargar video" at bounding box center [425, 590] width 129 height 28
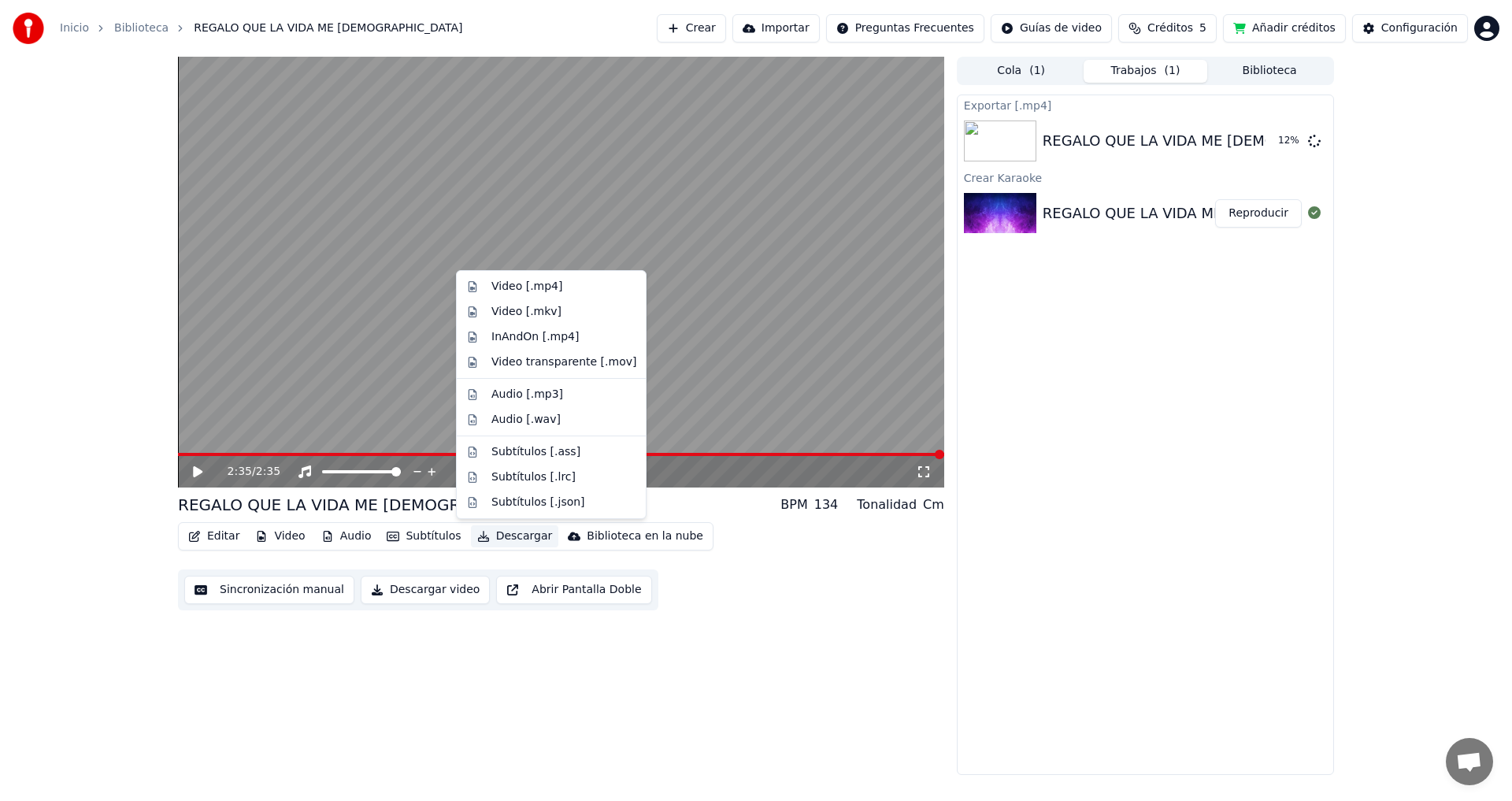
click at [504, 535] on button "Descargar" at bounding box center [514, 536] width 88 height 22
click at [525, 288] on div "Video [.mp4]" at bounding box center [527, 286] width 71 height 15
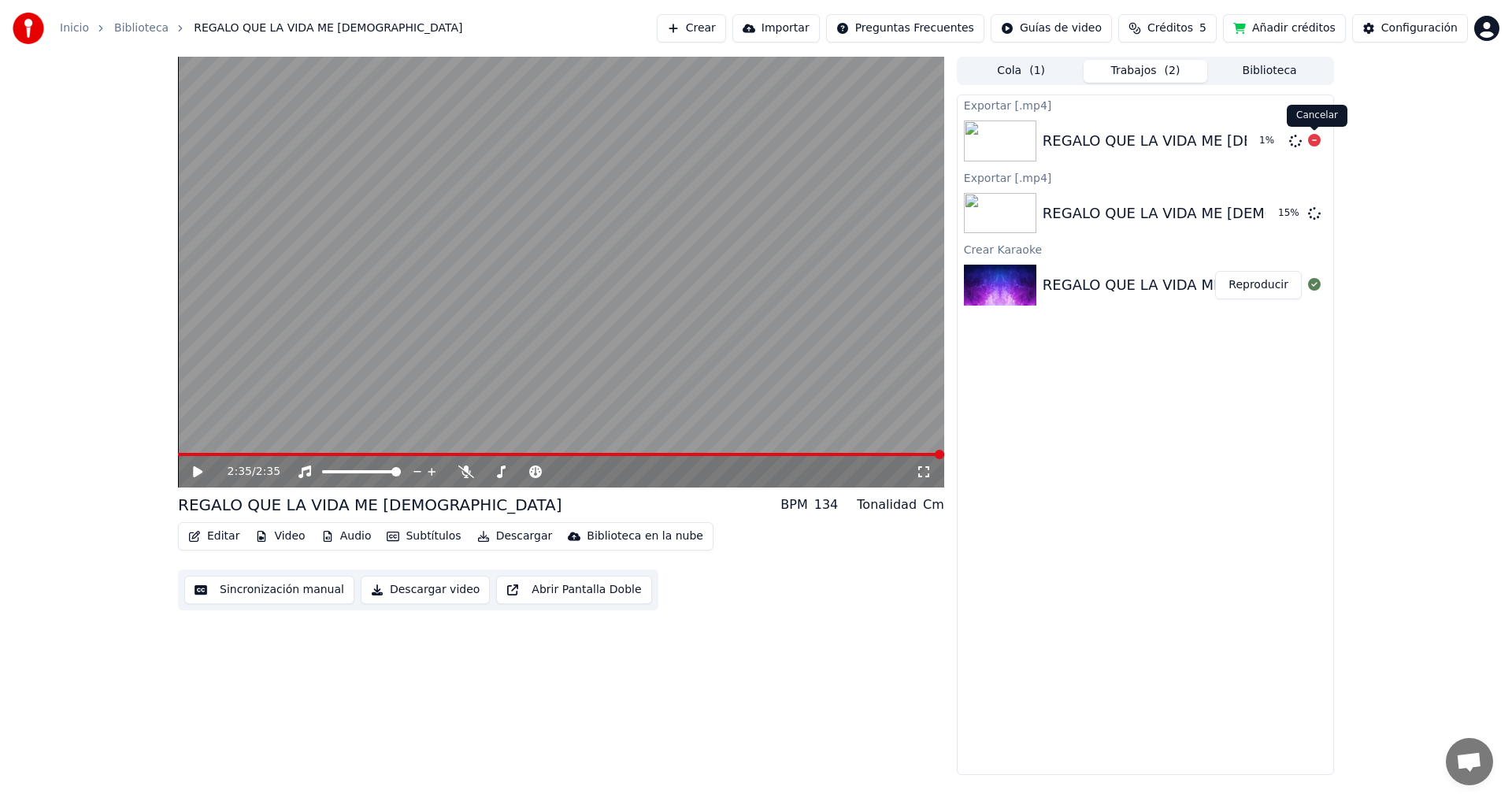
click at [1315, 142] on icon at bounding box center [1314, 141] width 13 height 13
click at [1315, 141] on icon at bounding box center [1314, 141] width 13 height 13
click at [180, 453] on span at bounding box center [561, 454] width 766 height 3
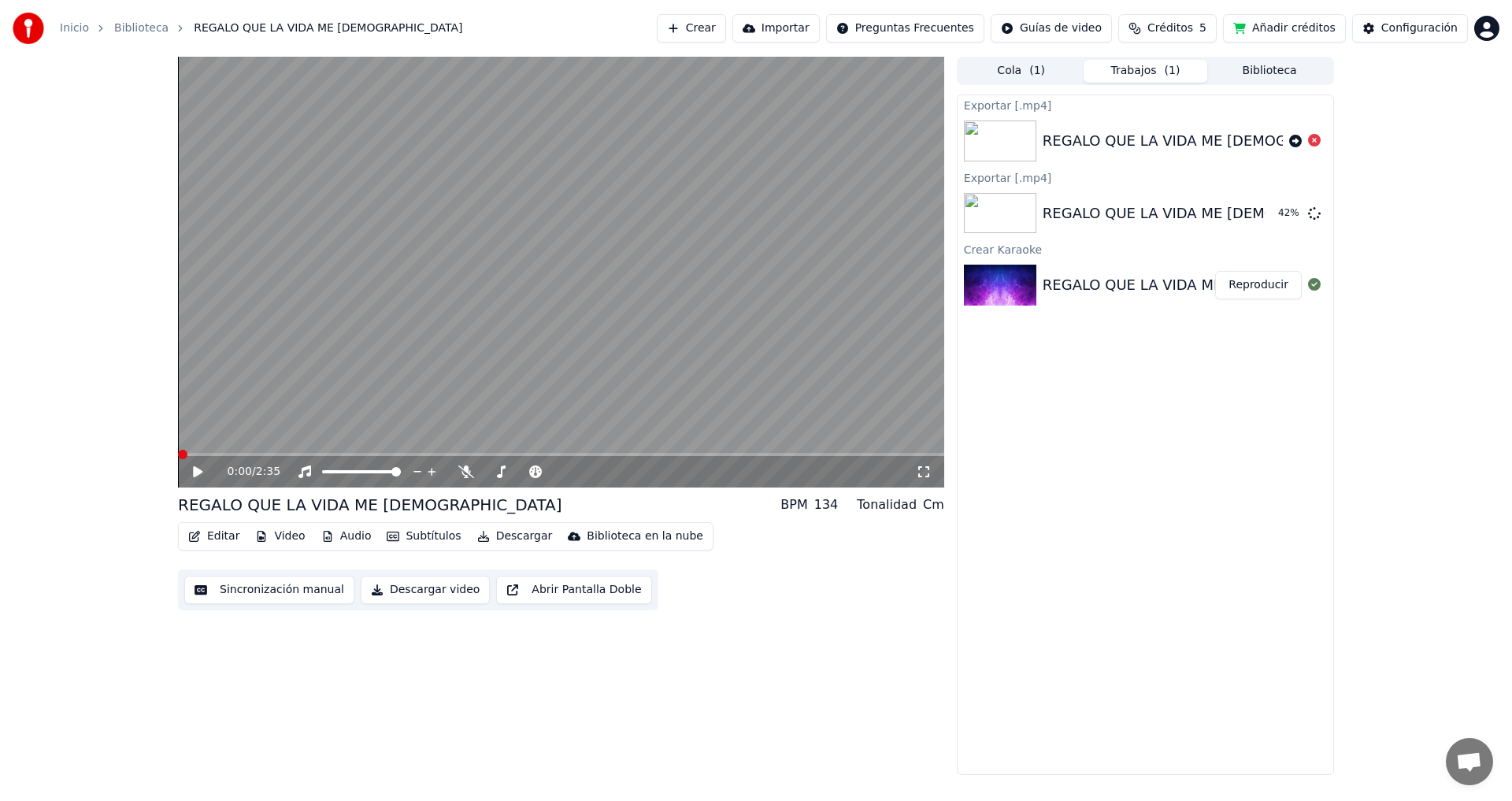
click at [194, 474] on icon at bounding box center [198, 472] width 9 height 11
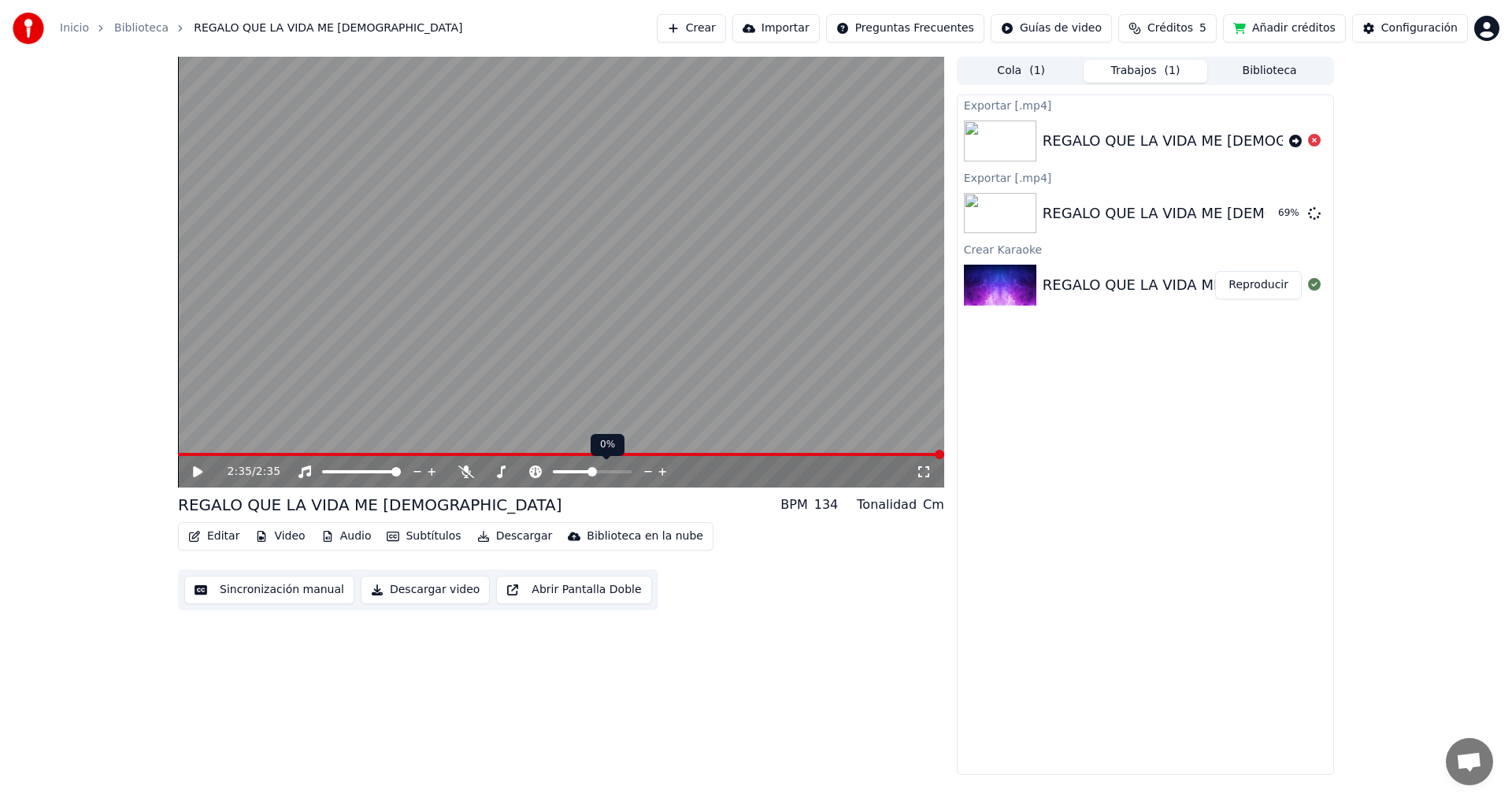
click at [649, 473] on icon at bounding box center [649, 471] width 15 height 15
click at [612, 474] on icon at bounding box center [613, 471] width 15 height 15
click at [180, 452] on video at bounding box center [561, 272] width 766 height 431
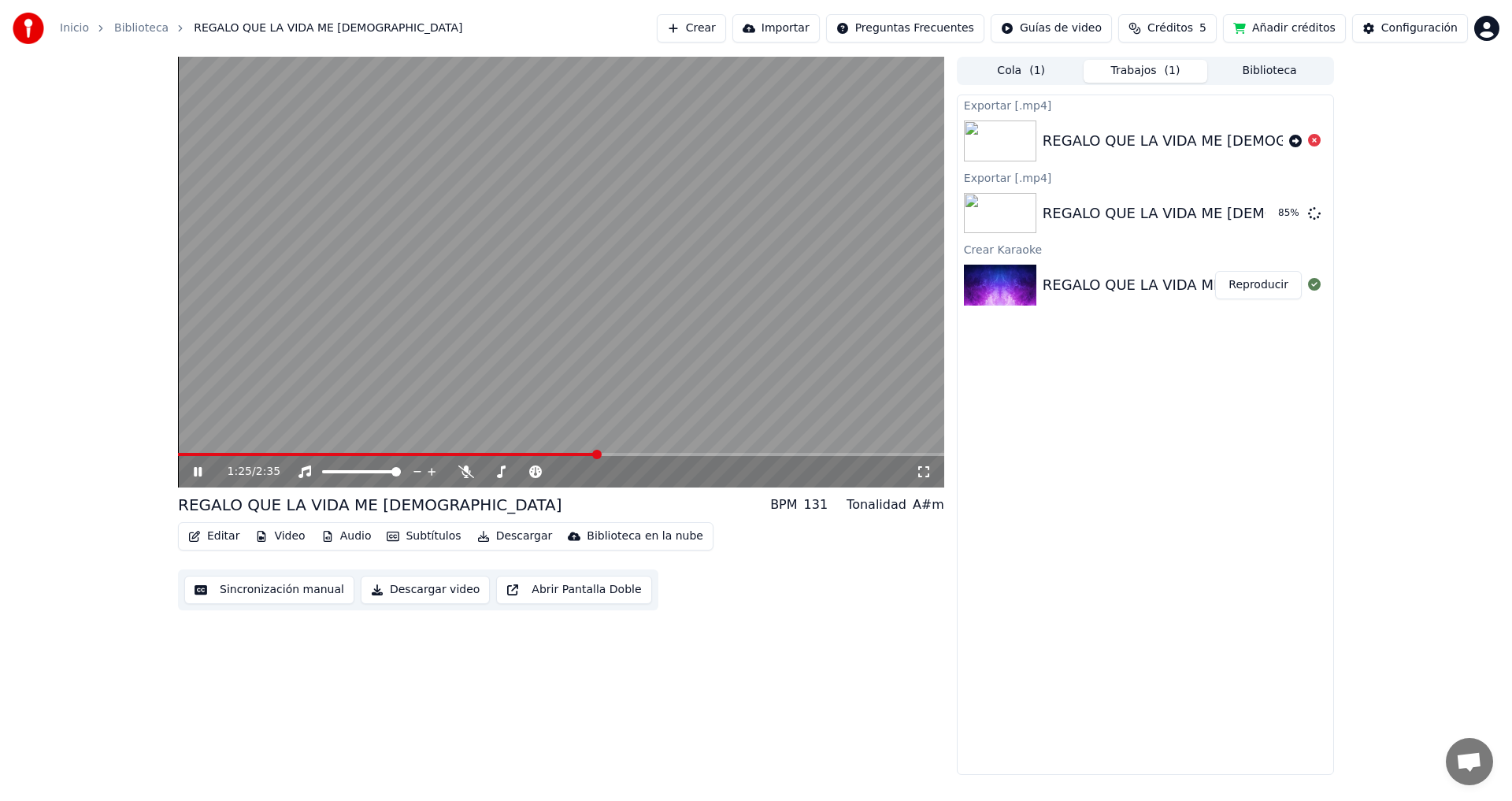
click at [598, 454] on span at bounding box center [387, 454] width 420 height 3
click at [197, 472] on icon at bounding box center [198, 472] width 8 height 9
click at [197, 472] on icon at bounding box center [198, 472] width 9 height 11
click at [509, 453] on span at bounding box center [343, 454] width 331 height 3
click at [202, 468] on icon at bounding box center [209, 472] width 37 height 13
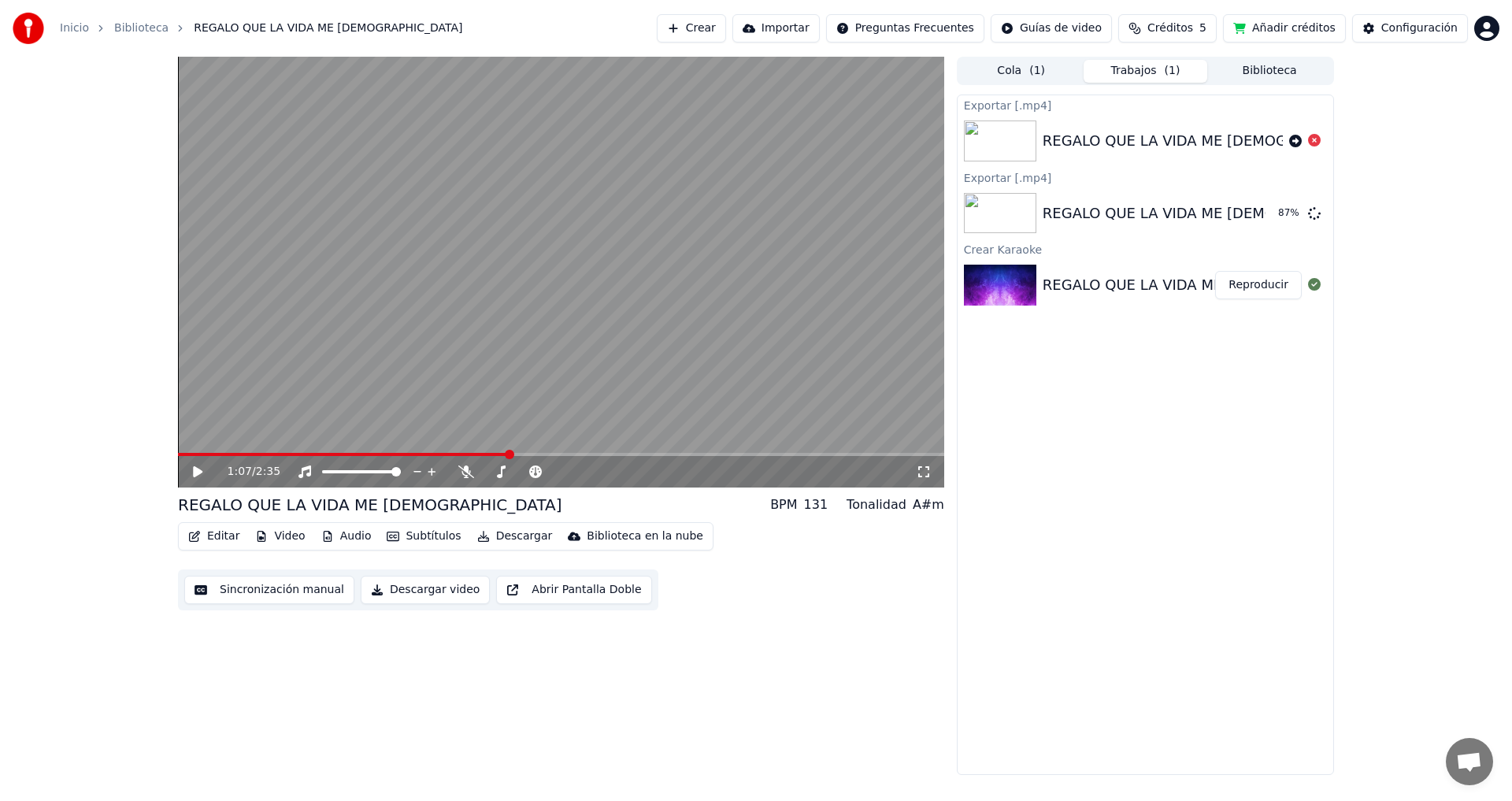
click at [500, 453] on span at bounding box center [343, 454] width 331 height 3
click at [200, 474] on icon at bounding box center [198, 472] width 9 height 11
click at [1268, 211] on button "Mostrar" at bounding box center [1267, 213] width 69 height 28
click at [195, 471] on icon at bounding box center [198, 472] width 9 height 11
click at [534, 473] on icon at bounding box center [535, 472] width 15 height 13
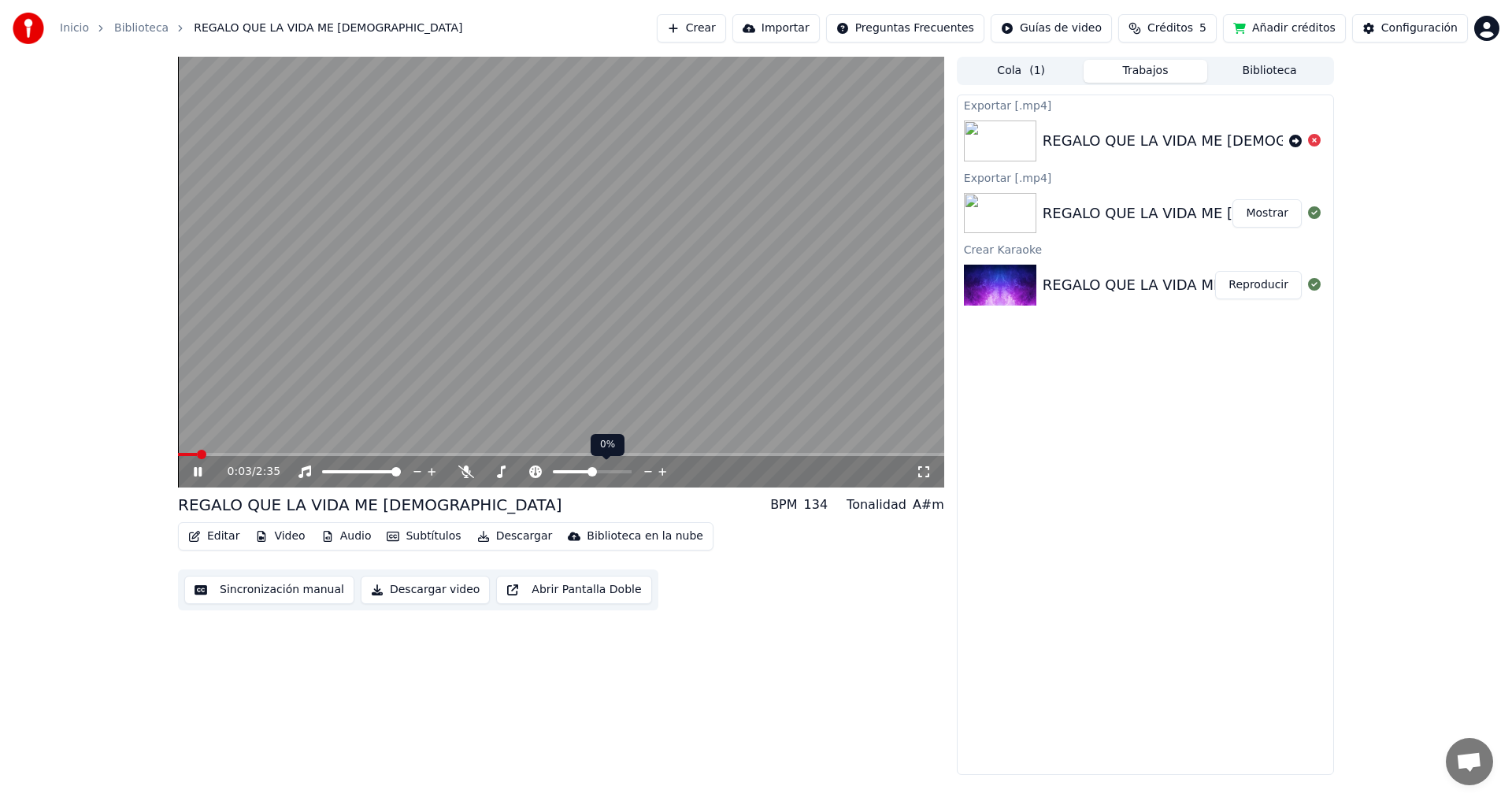
click at [647, 470] on icon at bounding box center [649, 471] width 15 height 15
click at [504, 469] on icon at bounding box center [500, 472] width 15 height 13
click at [612, 472] on icon at bounding box center [613, 472] width 8 height 2
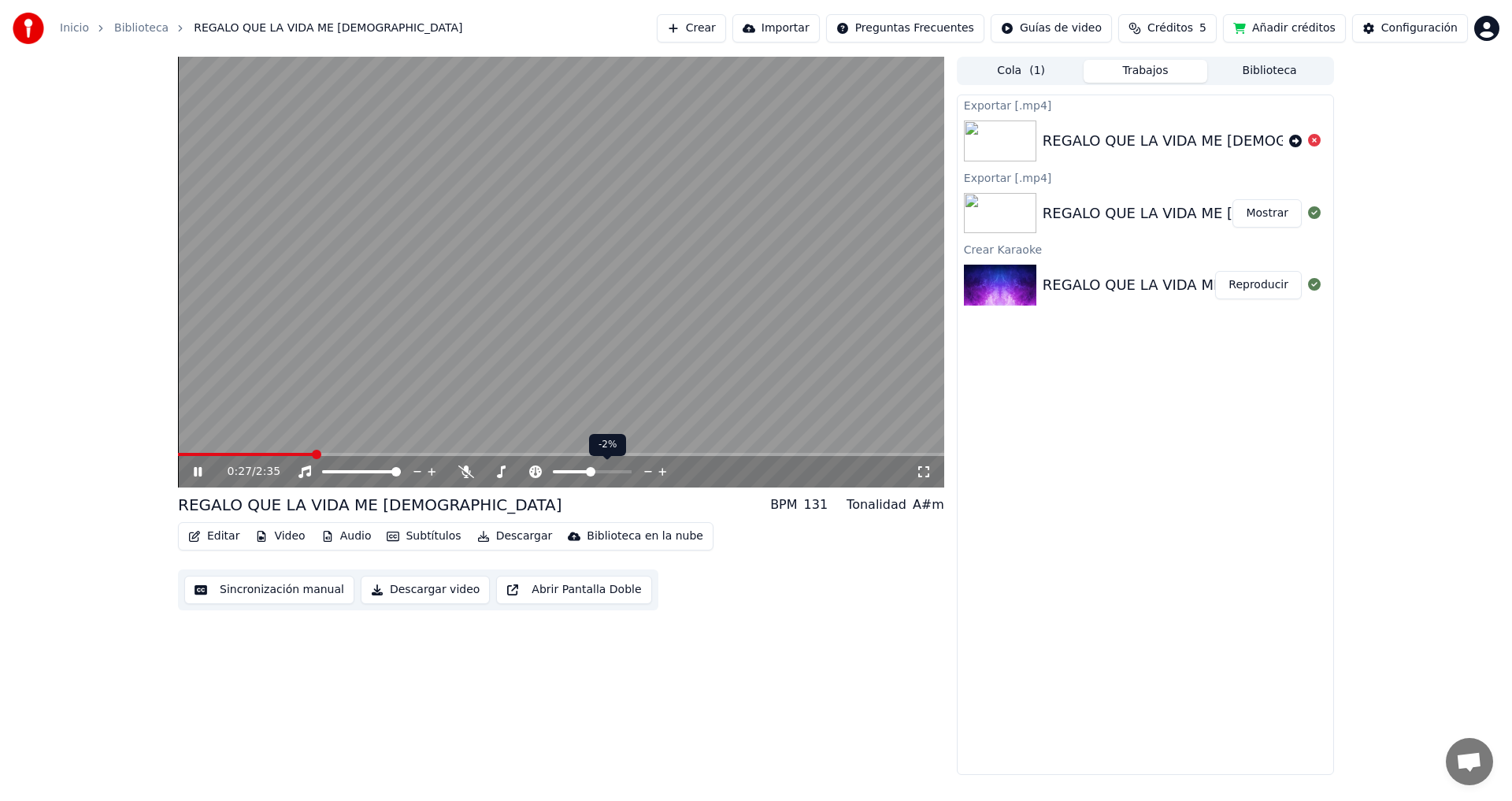
click at [648, 473] on icon at bounding box center [649, 471] width 15 height 15
click at [197, 468] on icon at bounding box center [198, 472] width 8 height 9
click at [184, 457] on div "0:53 / 2:35" at bounding box center [561, 472] width 766 height 32
click at [1262, 288] on button "Reproducir" at bounding box center [1258, 285] width 86 height 28
click at [198, 473] on icon at bounding box center [209, 472] width 37 height 13
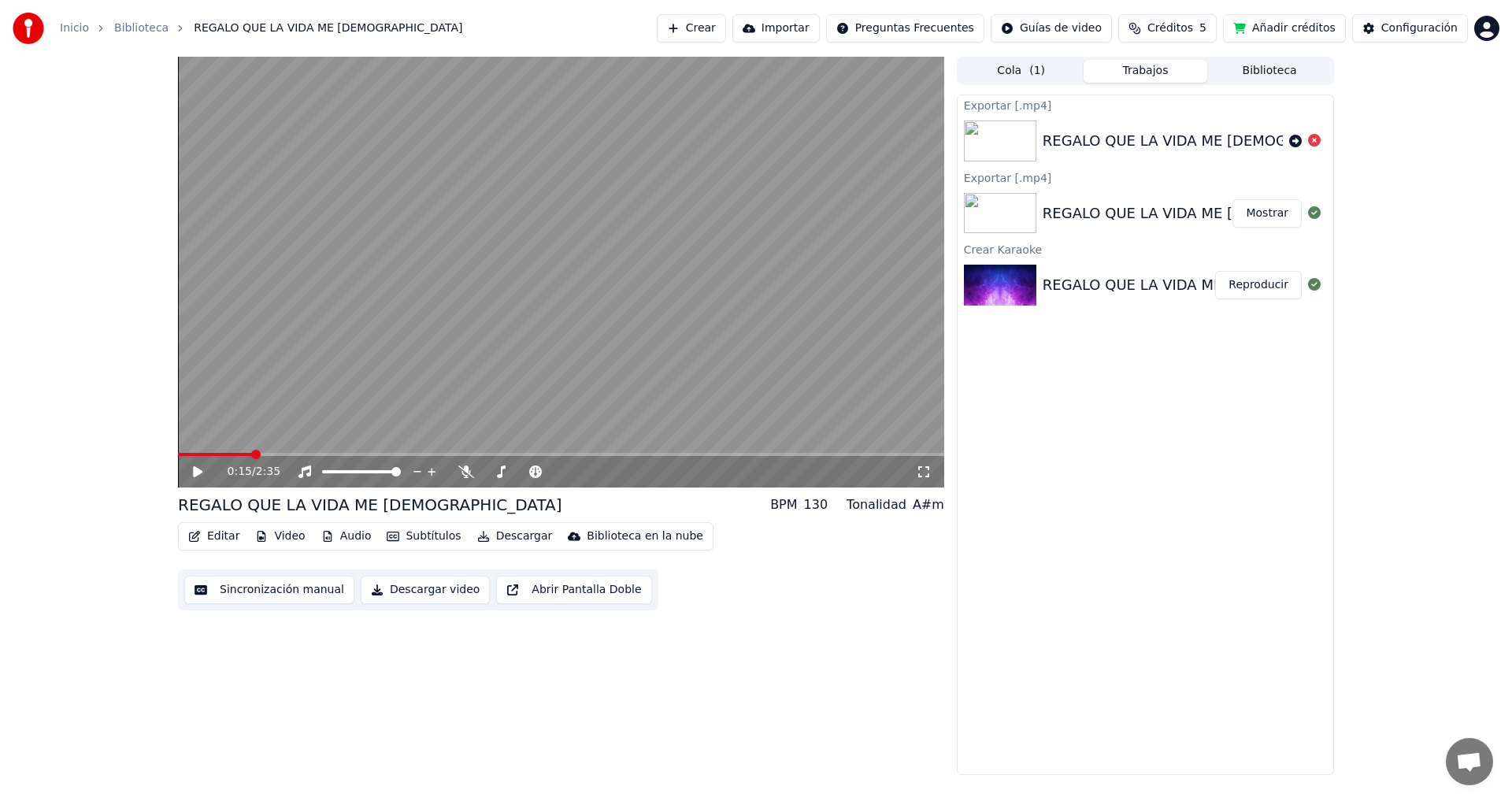
click at [187, 453] on span at bounding box center [215, 454] width 74 height 3
click at [188, 471] on div "0:02 / 2:35" at bounding box center [561, 471] width 754 height 15
click at [190, 471] on div "0:02 / 2:35" at bounding box center [561, 471] width 754 height 15
click at [1313, 141] on icon at bounding box center [1314, 141] width 13 height 13
click at [1264, 216] on button "Mostrar" at bounding box center [1267, 213] width 69 height 28
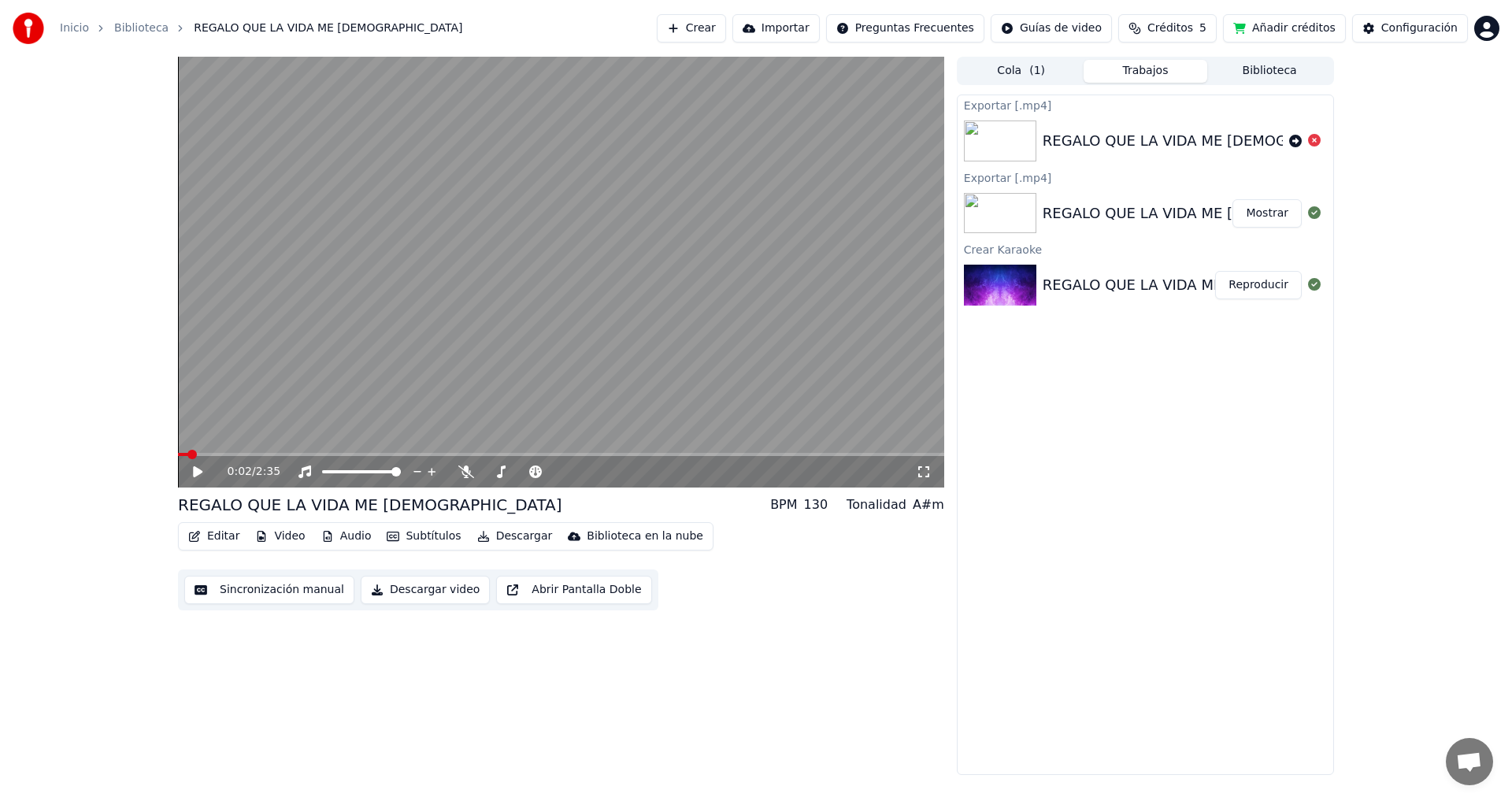
drag, startPoint x: 1117, startPoint y: 369, endPoint x: 1126, endPoint y: 379, distance: 13.5
click at [1117, 369] on div "Exportar [.mp4] REGALO QUE LA VIDA ME DIO Exportar [.mp4] REGALO QUE LA VIDA ME…" at bounding box center [1146, 435] width 377 height 680
click at [1253, 289] on button "Reproducir" at bounding box center [1258, 285] width 86 height 28
click at [204, 474] on icon at bounding box center [209, 472] width 37 height 13
click at [1271, 213] on button "Mostrar" at bounding box center [1267, 213] width 69 height 28
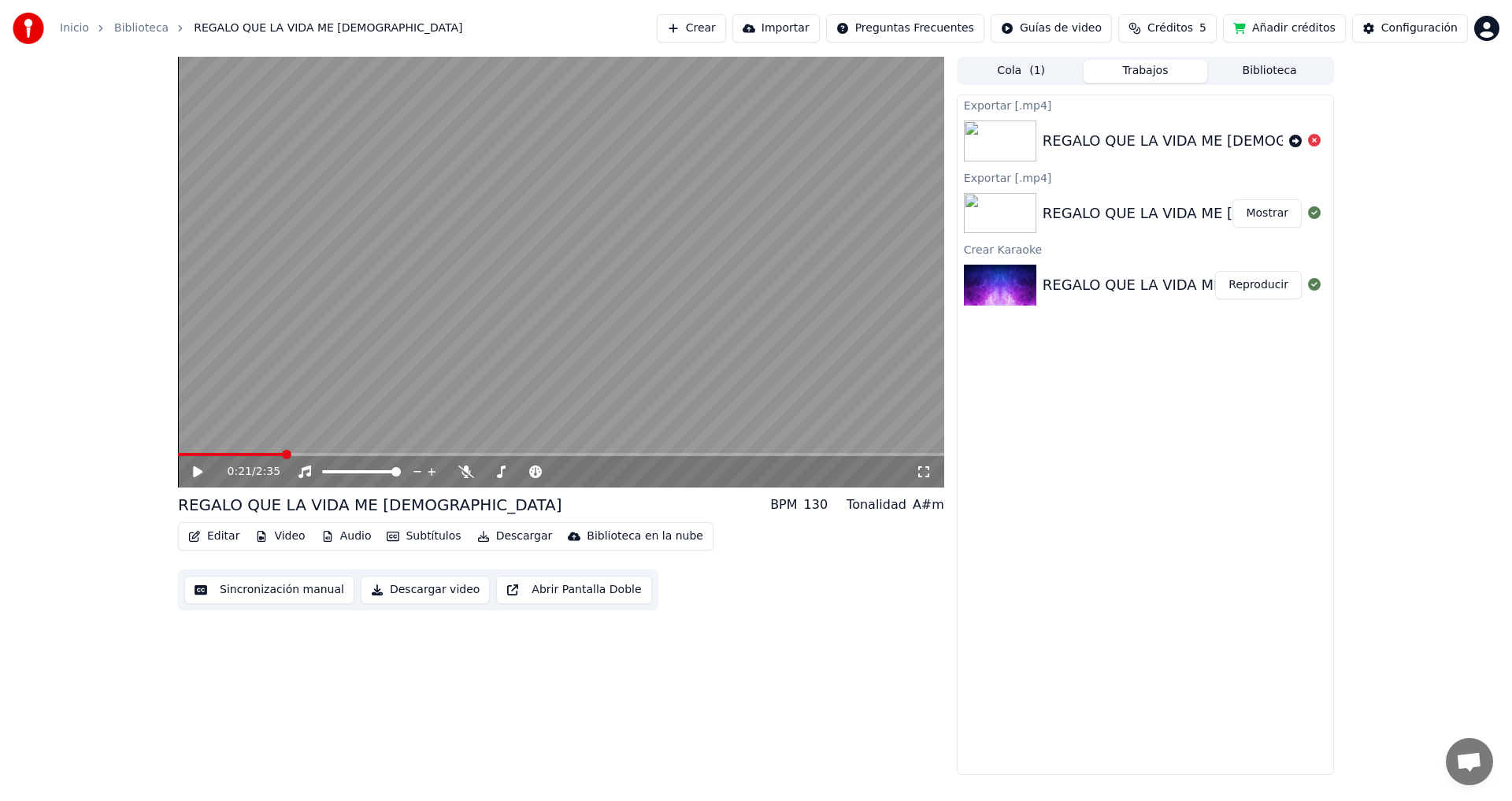
click at [182, 454] on span at bounding box center [229, 454] width 104 height 3
click at [178, 451] on span at bounding box center [182, 454] width 9 height 9
click at [1269, 286] on button "Reproducir" at bounding box center [1258, 285] width 86 height 28
click at [643, 470] on icon at bounding box center [649, 471] width 15 height 15
click at [649, 467] on icon at bounding box center [649, 471] width 15 height 15
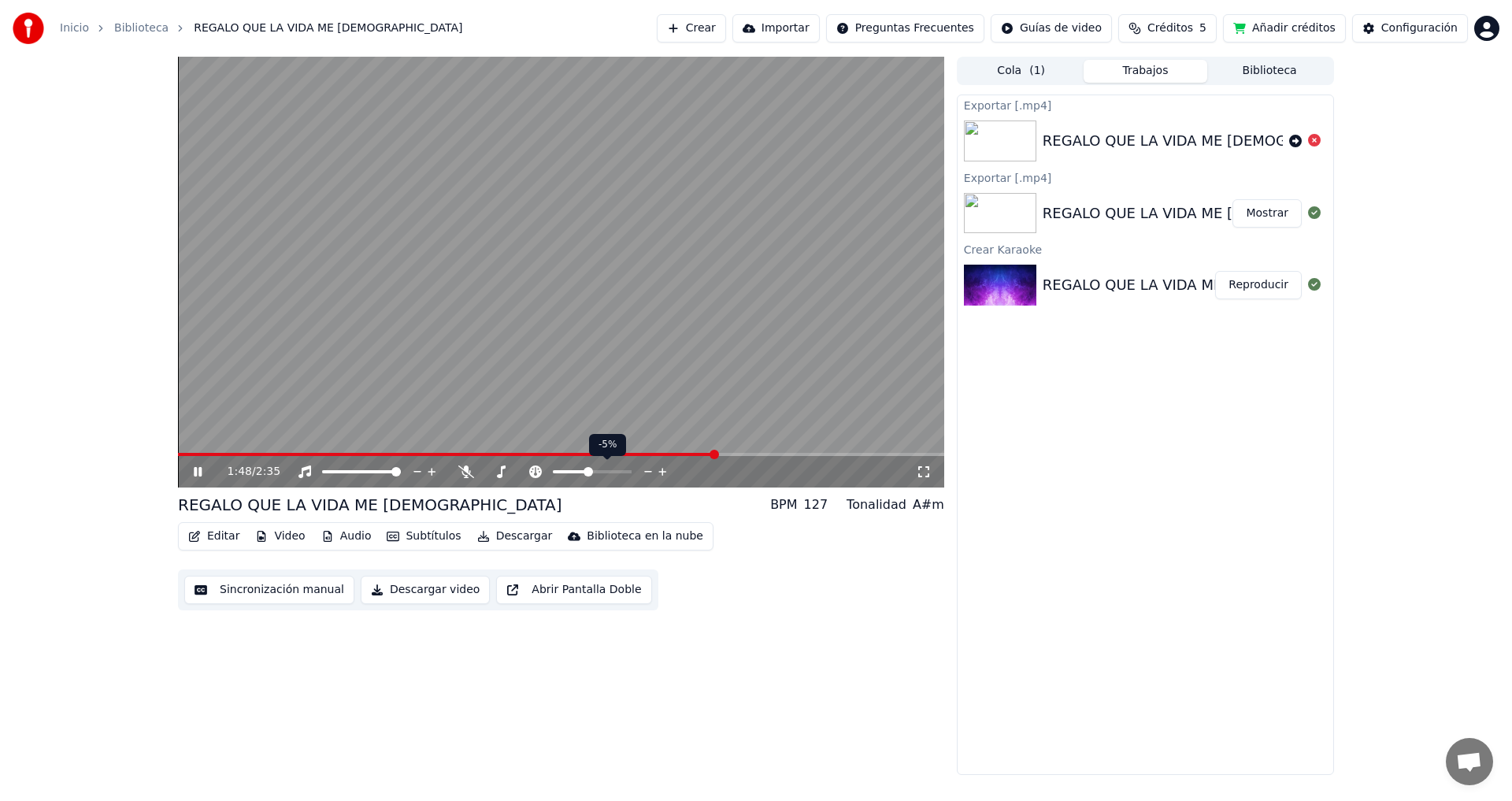
click at [662, 471] on icon at bounding box center [662, 472] width 8 height 8
click at [647, 472] on icon at bounding box center [648, 472] width 8 height 2
click at [196, 471] on icon at bounding box center [198, 472] width 8 height 9
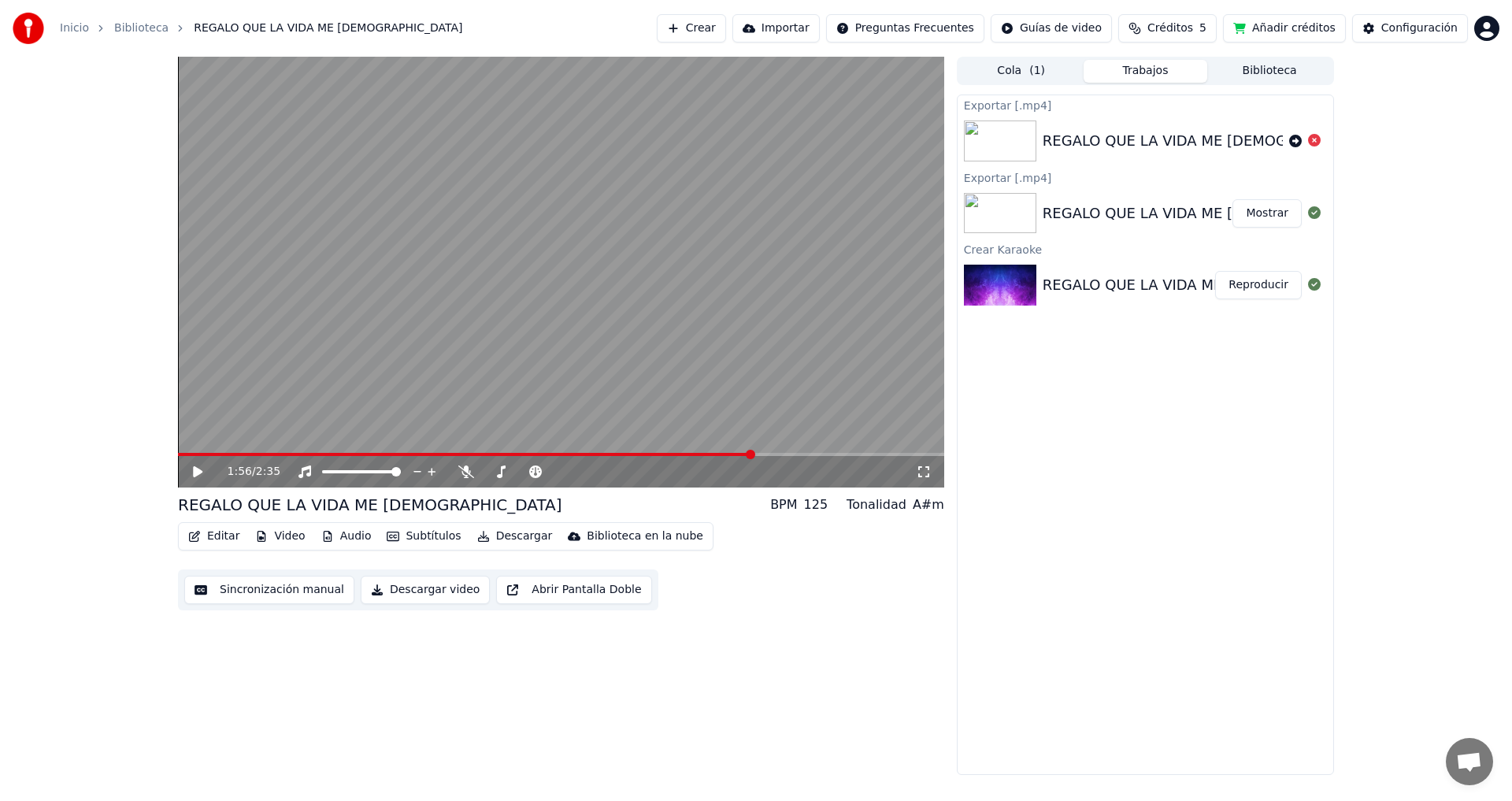
click at [183, 454] on span at bounding box center [465, 454] width 575 height 3
click at [197, 471] on icon at bounding box center [198, 472] width 9 height 11
click at [629, 471] on icon at bounding box center [628, 472] width 8 height 8
click at [618, 471] on icon at bounding box center [613, 471] width 15 height 15
click at [196, 472] on icon at bounding box center [198, 472] width 8 height 9
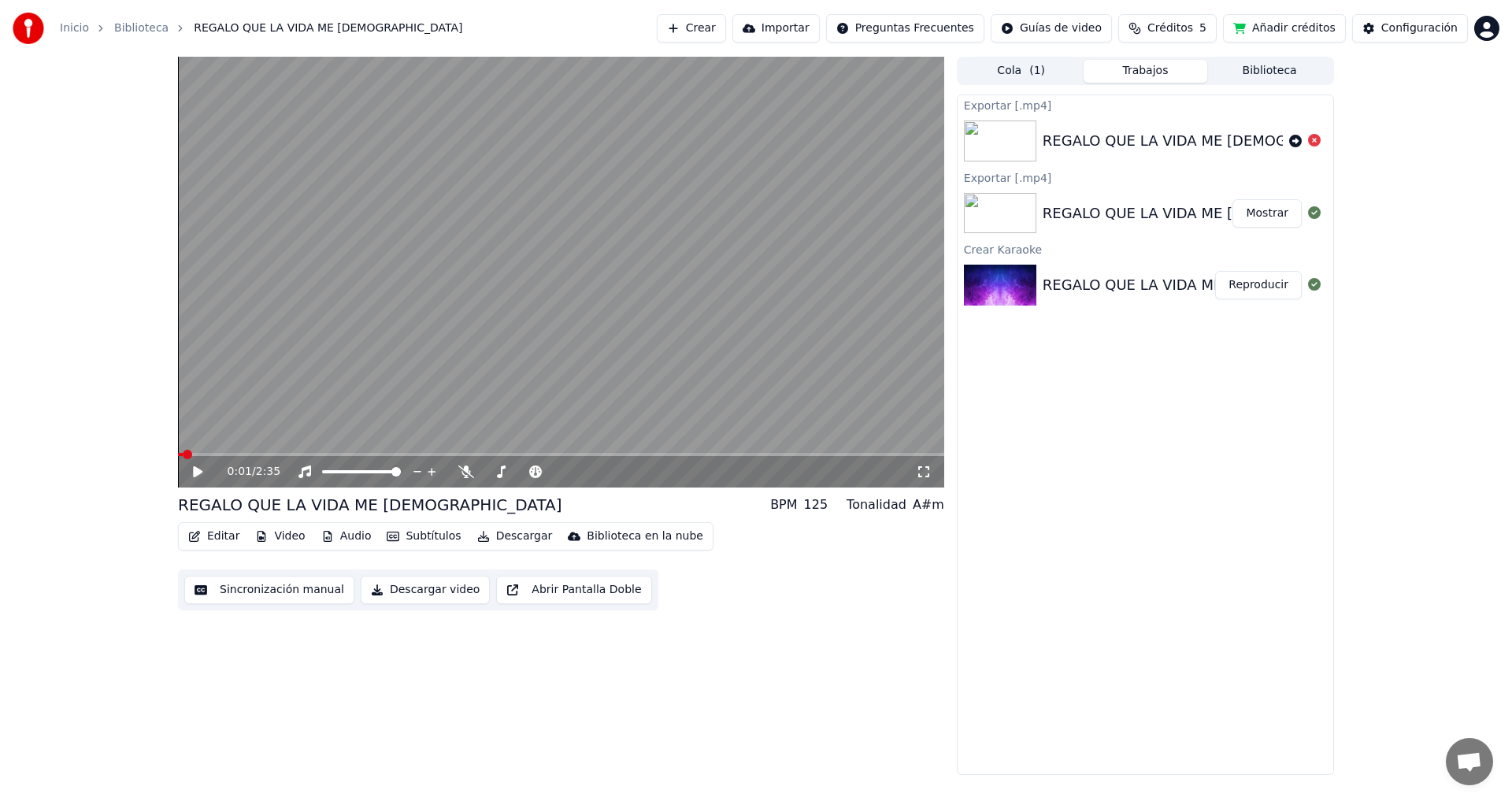
click at [182, 453] on span at bounding box center [180, 454] width 5 height 3
click at [612, 469] on icon at bounding box center [613, 471] width 15 height 15
click at [178, 454] on span at bounding box center [178, 454] width 0 height 3
click at [196, 469] on icon at bounding box center [198, 472] width 9 height 11
click at [194, 471] on icon at bounding box center [198, 472] width 8 height 9
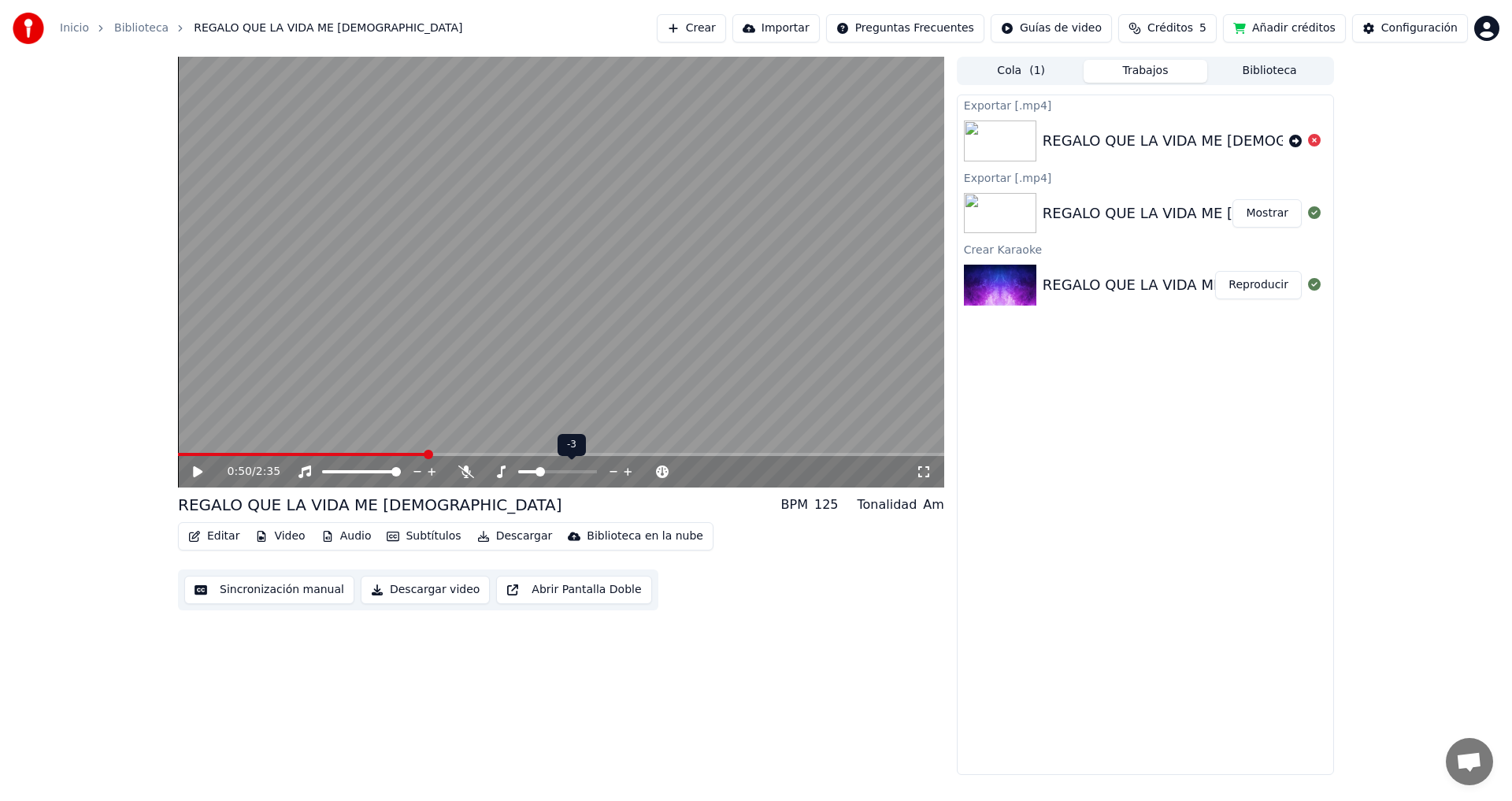
click at [628, 470] on icon at bounding box center [628, 472] width 8 height 8
click at [182, 455] on span at bounding box center [301, 454] width 248 height 3
click at [194, 469] on icon at bounding box center [198, 472] width 9 height 11
click at [193, 469] on icon at bounding box center [209, 472] width 37 height 13
click at [182, 454] on span at bounding box center [365, 454] width 375 height 3
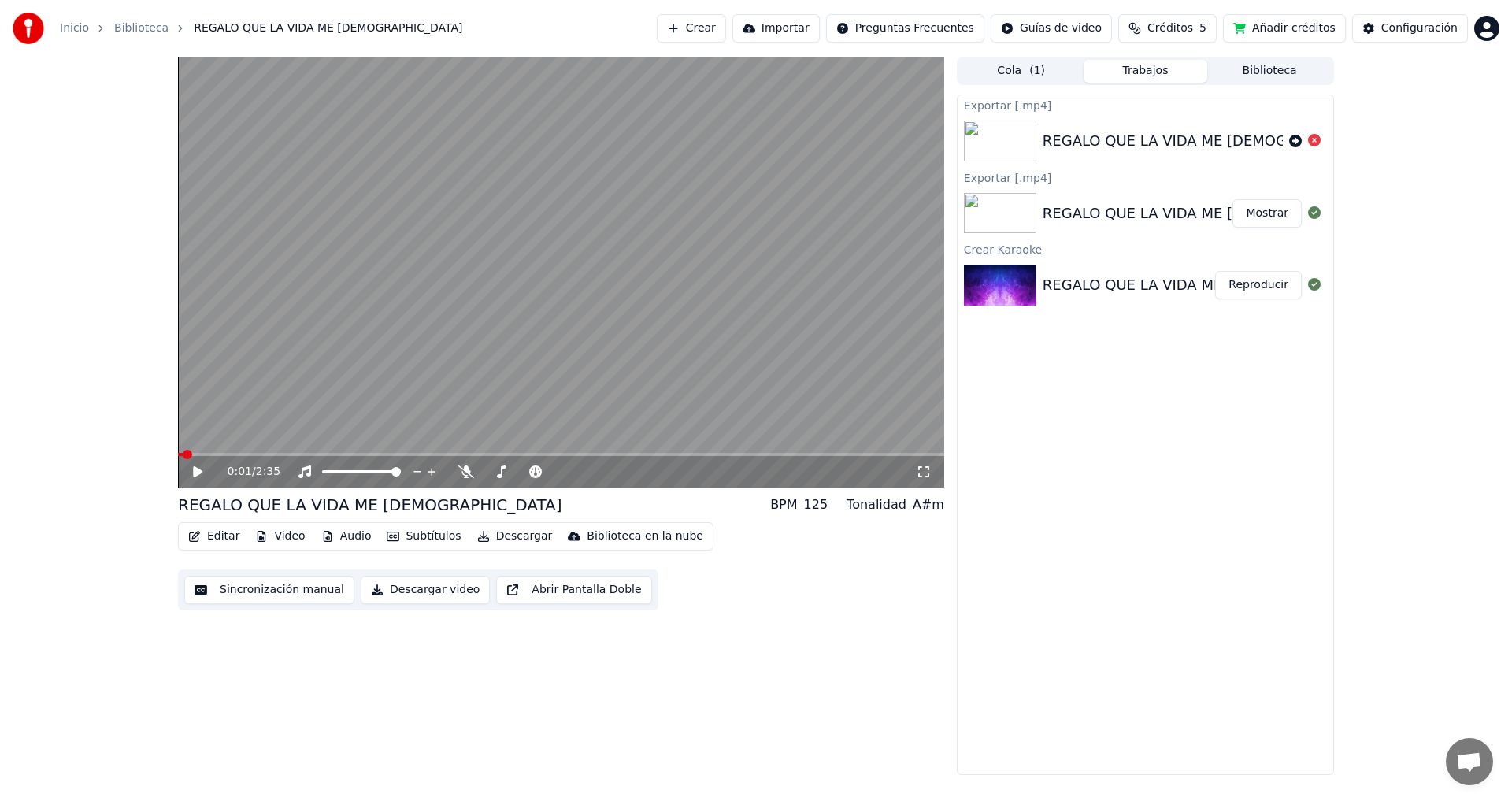
click at [419, 591] on button "Descargar video" at bounding box center [425, 590] width 129 height 28
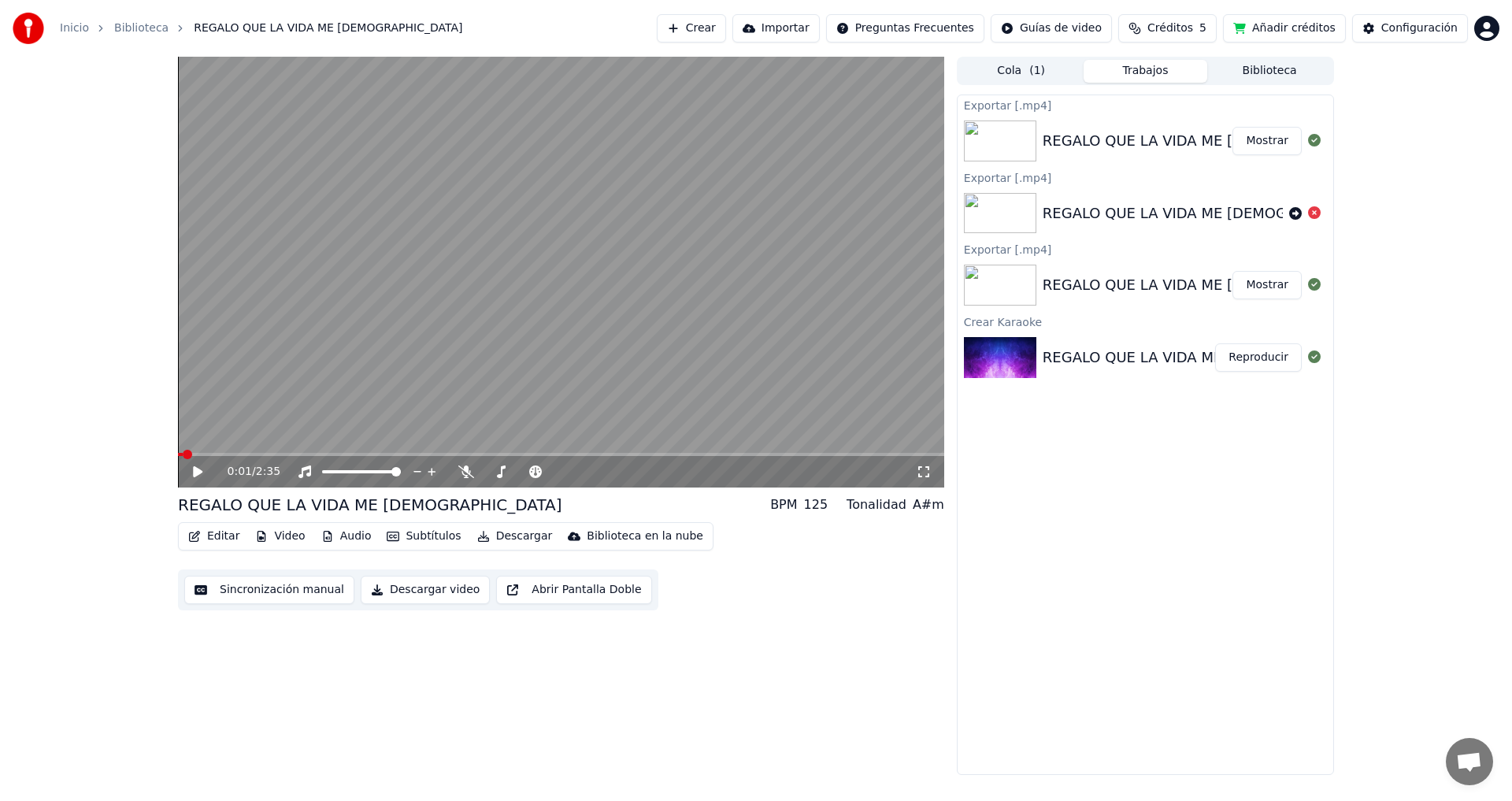
click at [1273, 141] on button "Mostrar" at bounding box center [1267, 141] width 69 height 28
